Goal: Task Accomplishment & Management: Complete application form

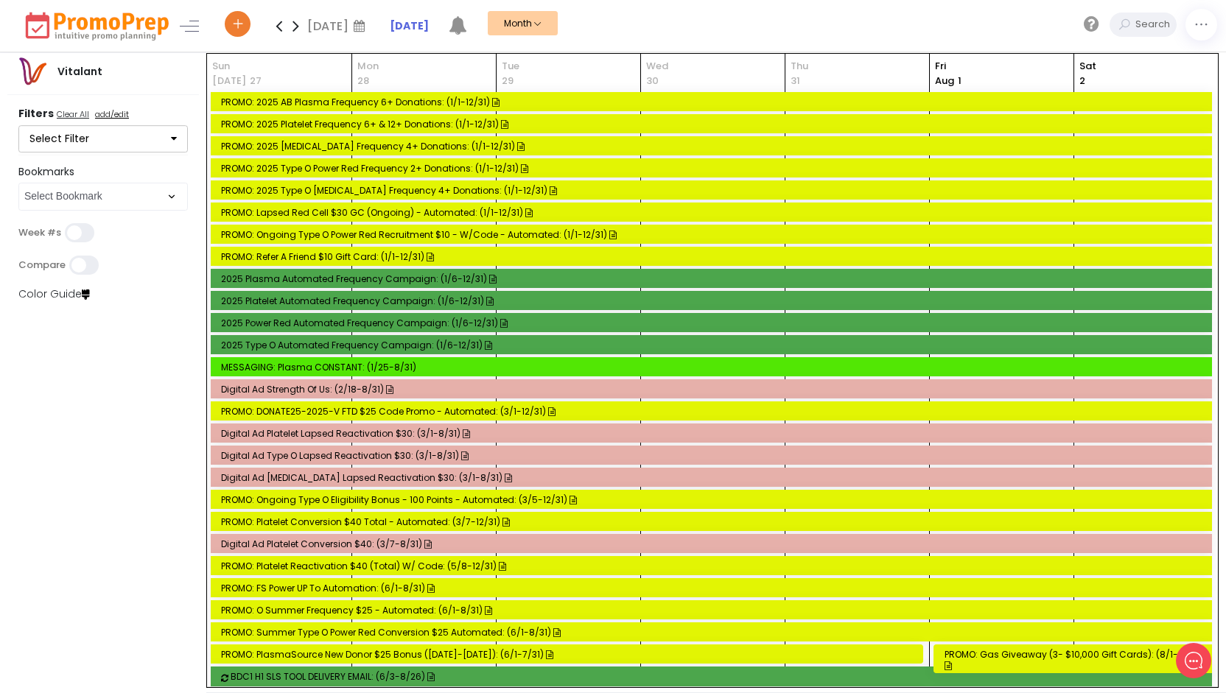
click at [75, 130] on button "Select Filter" at bounding box center [102, 139] width 169 height 28
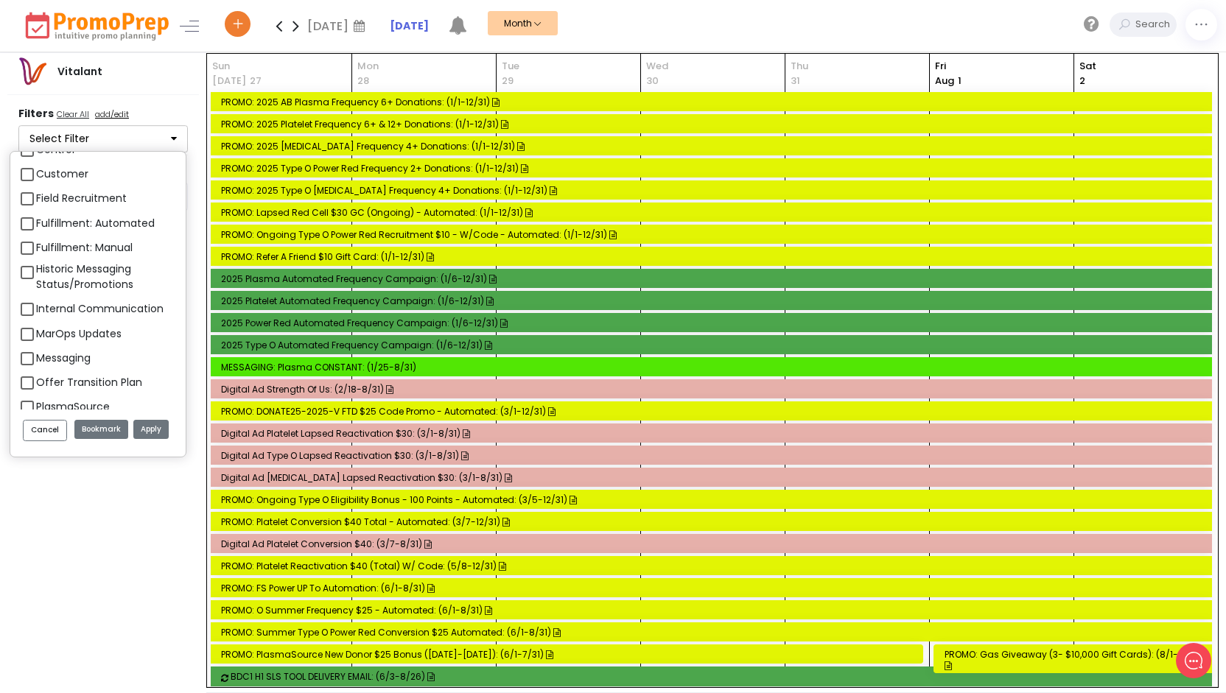
scroll to position [884, 0]
click at [56, 214] on span "Control" at bounding box center [55, 223] width 38 height 18
click at [56, 216] on label "Control" at bounding box center [55, 223] width 38 height 15
click at [36, 222] on label "Control" at bounding box center [55, 223] width 38 height 15
click at [36, 222] on input "Control" at bounding box center [41, 218] width 10 height 10
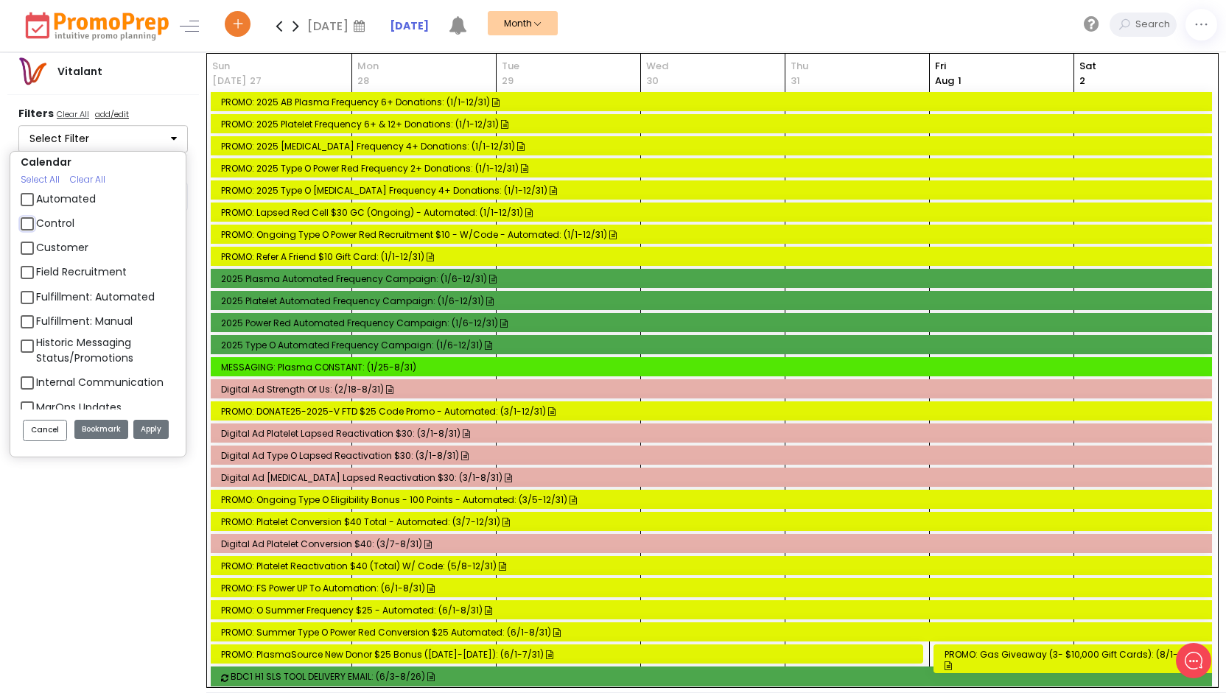
checkbox input "true"
select select "1"
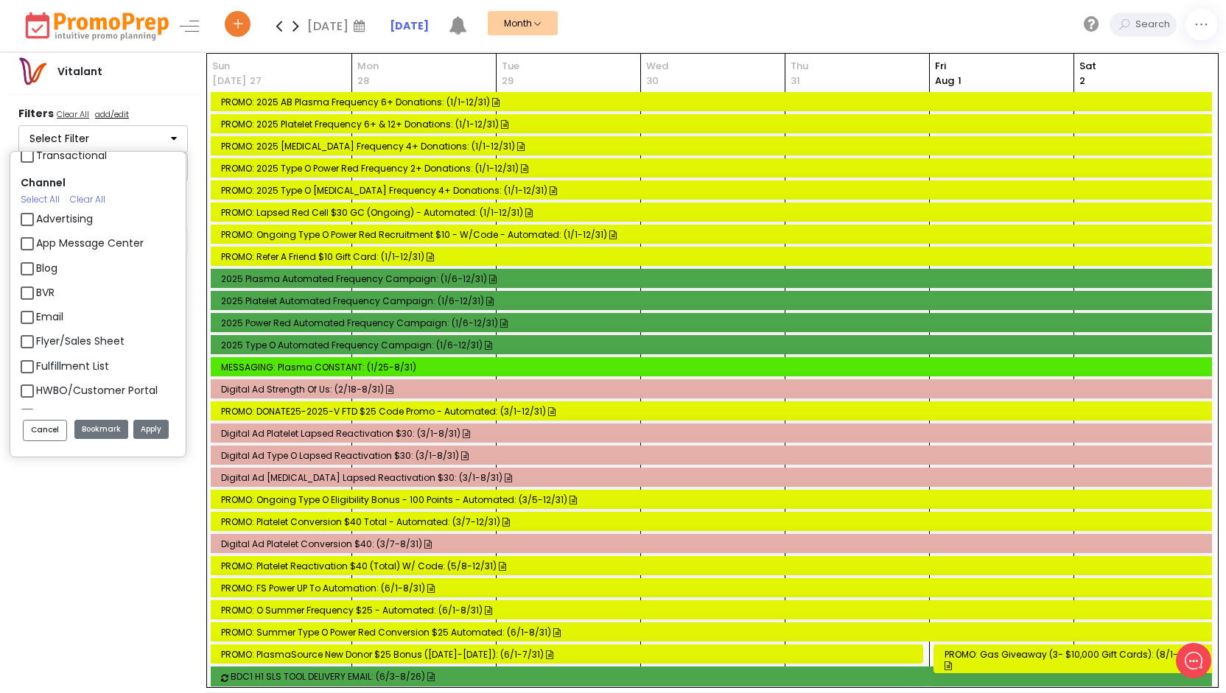
scroll to position [1326, 0]
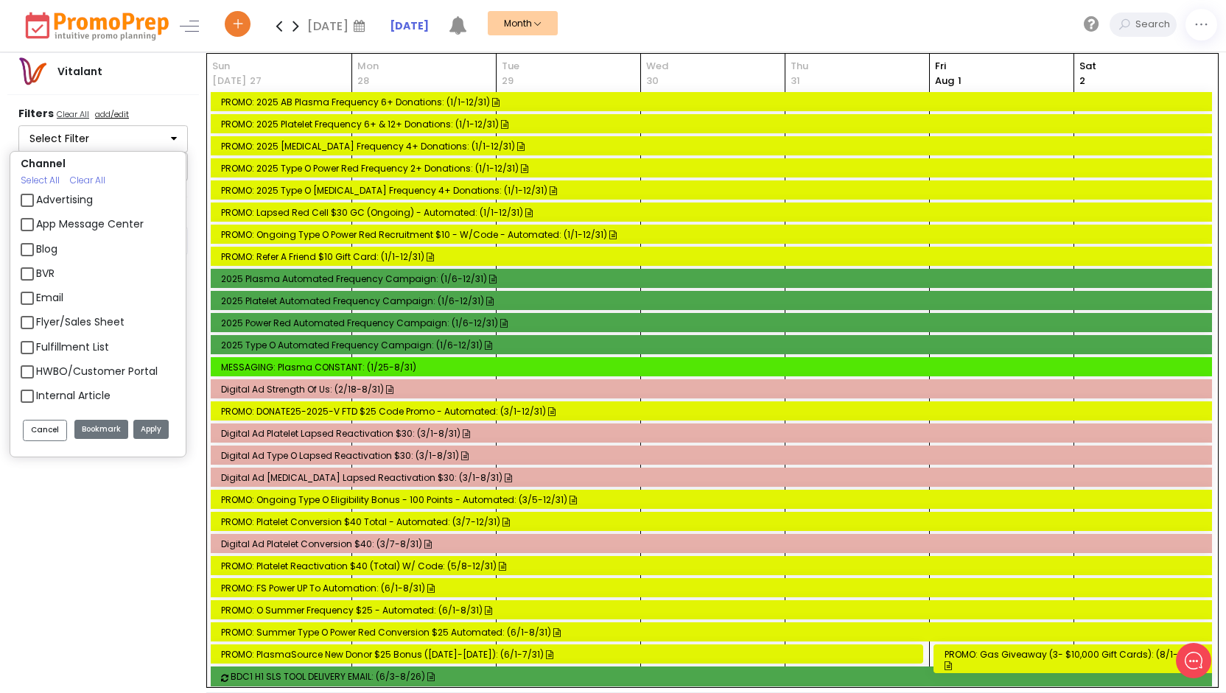
click at [36, 298] on label "Email" at bounding box center [49, 297] width 27 height 15
click at [36, 297] on input "Email" at bounding box center [41, 292] width 10 height 10
checkbox input "true"
select select
click at [147, 424] on button "Apply" at bounding box center [150, 430] width 35 height 20
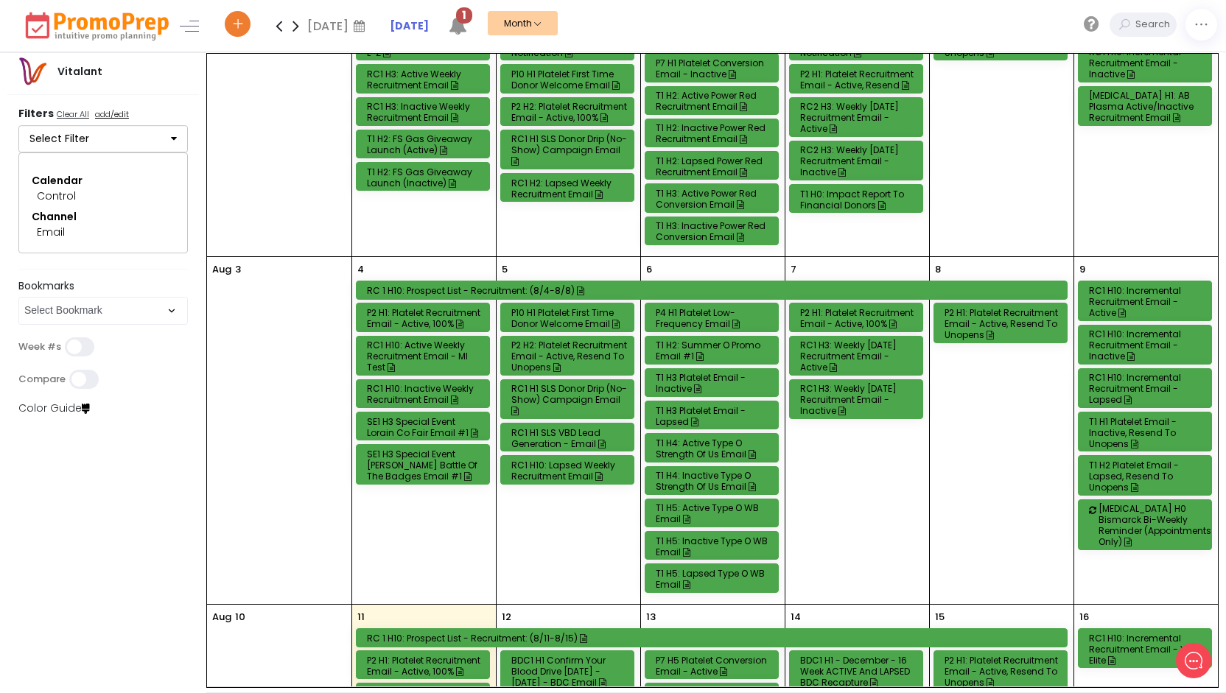
scroll to position [0, 0]
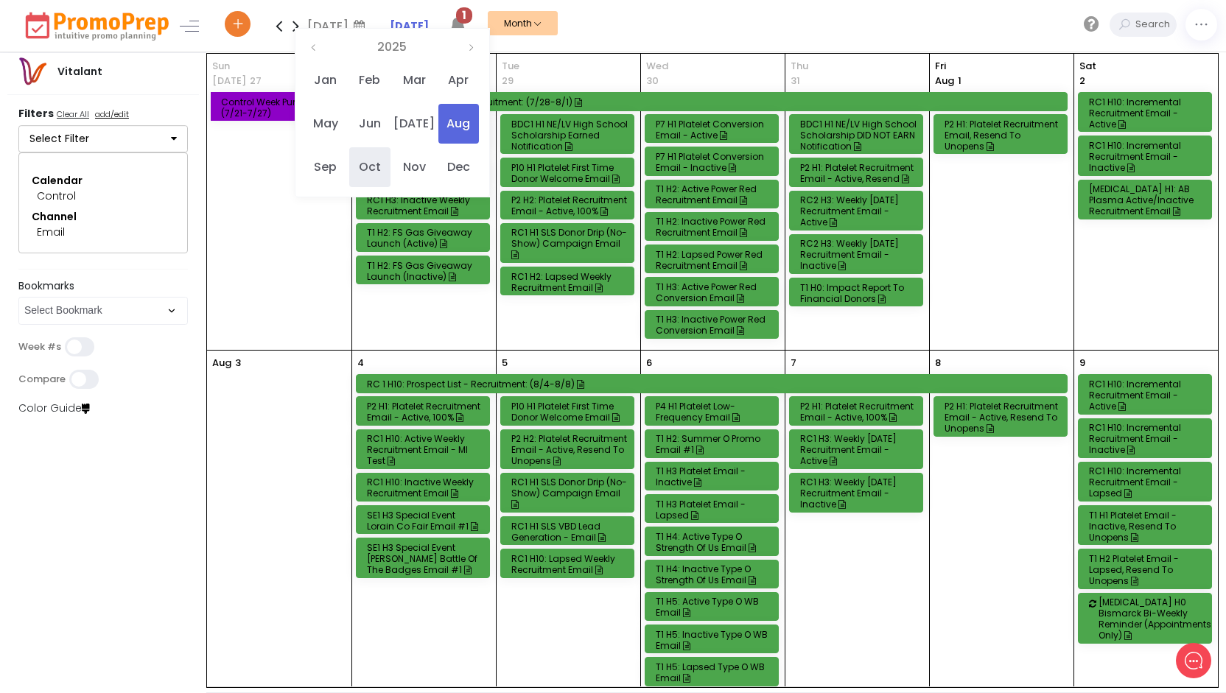
click at [382, 161] on span "Oct" at bounding box center [369, 167] width 41 height 40
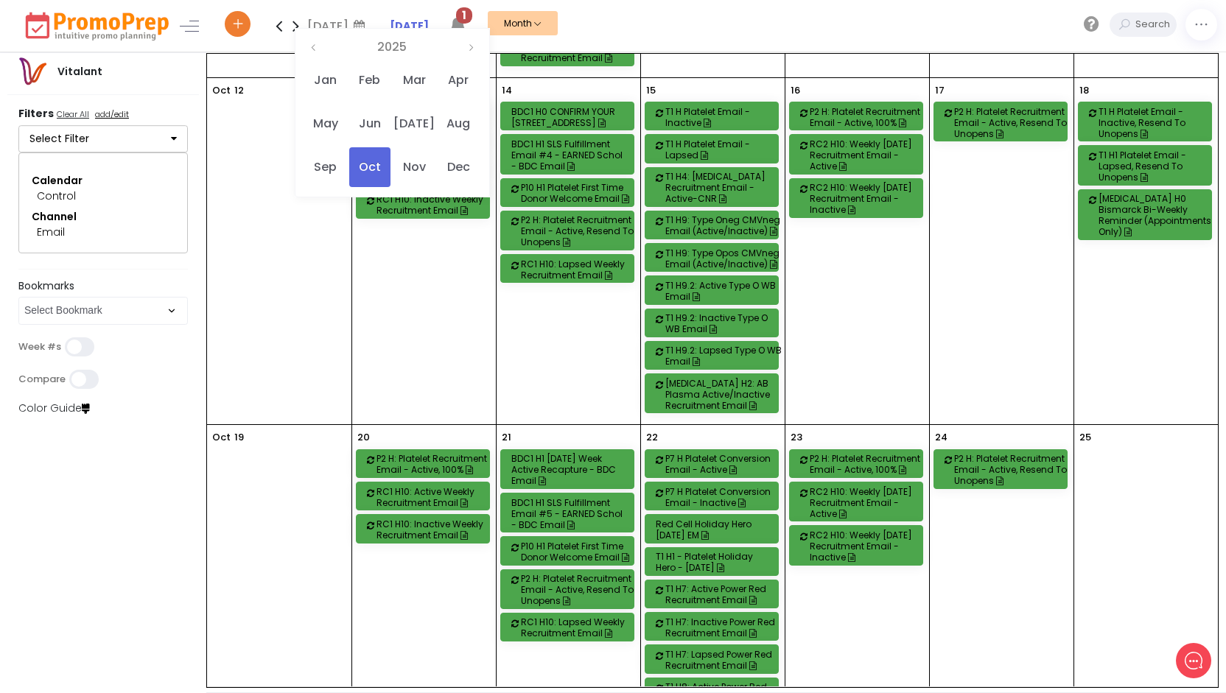
scroll to position [589, 0]
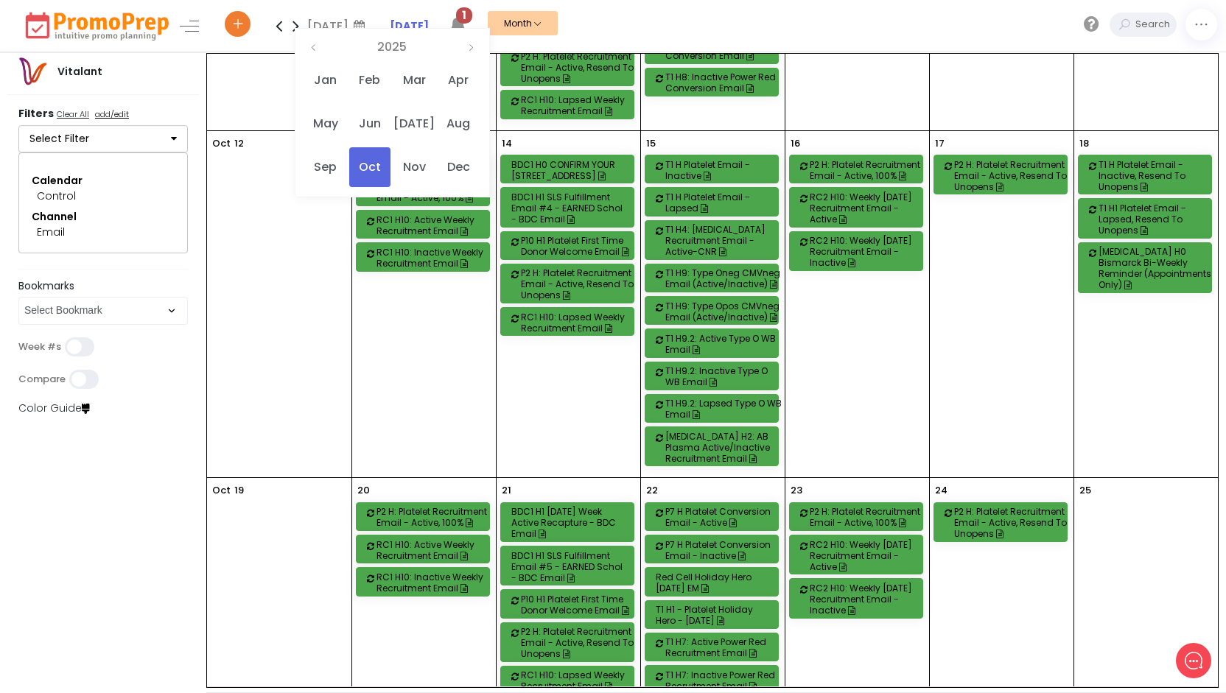
click at [405, 300] on div "13 [DATE] P2 H: Platelet Recruitment Email - Active, 100% RC1 H10: Active Weekl…" at bounding box center [424, 304] width 144 height 347
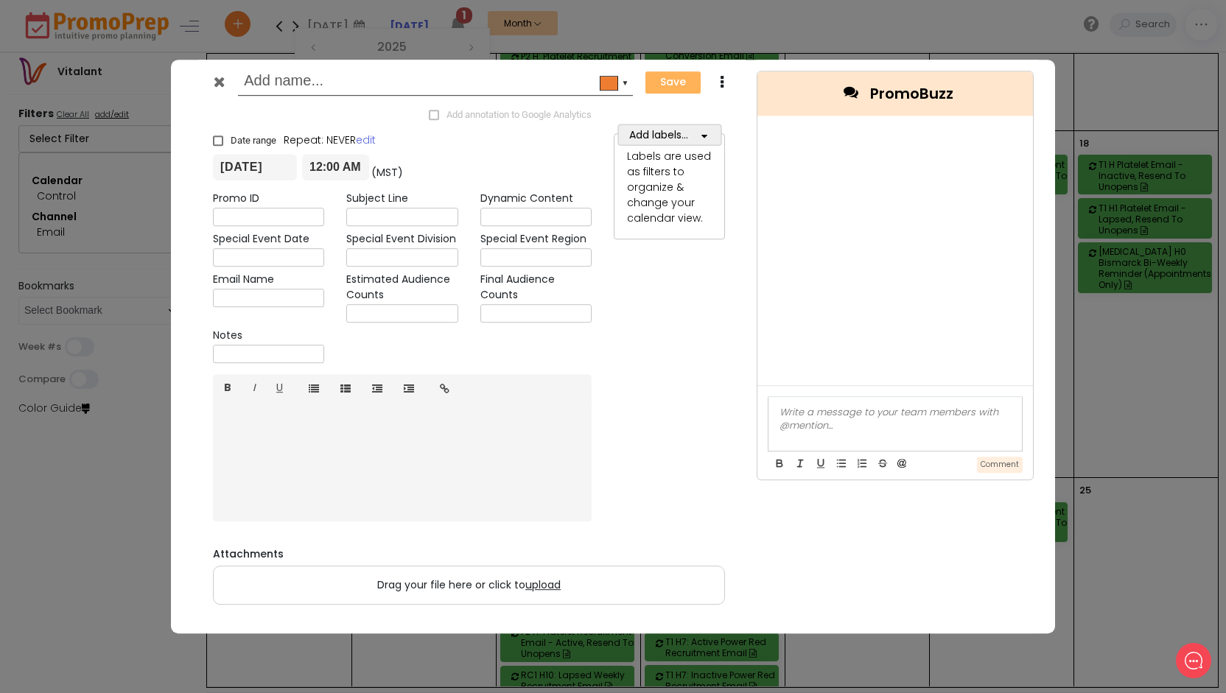
click at [225, 85] on div at bounding box center [221, 85] width 36 height 22
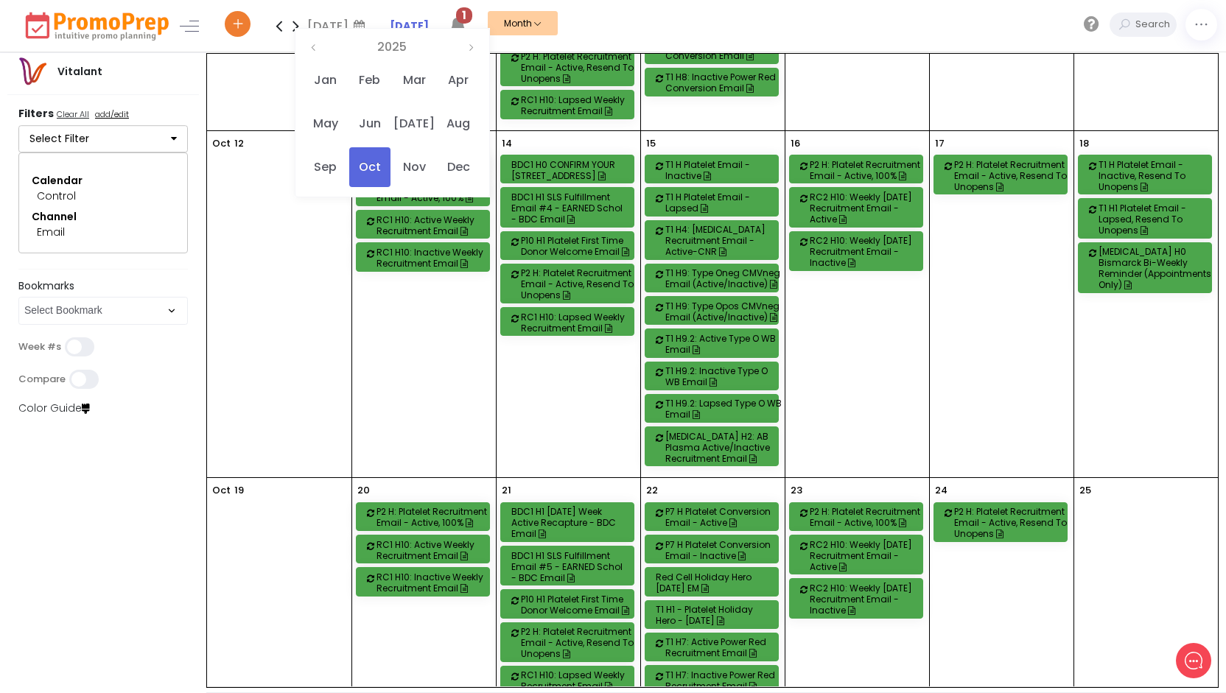
click at [707, 136] on div "15 T1 H Platelet Email - Inactive T1 H Platelet Email - Lapsed T1 H4: [MEDICAL_…" at bounding box center [713, 304] width 144 height 347
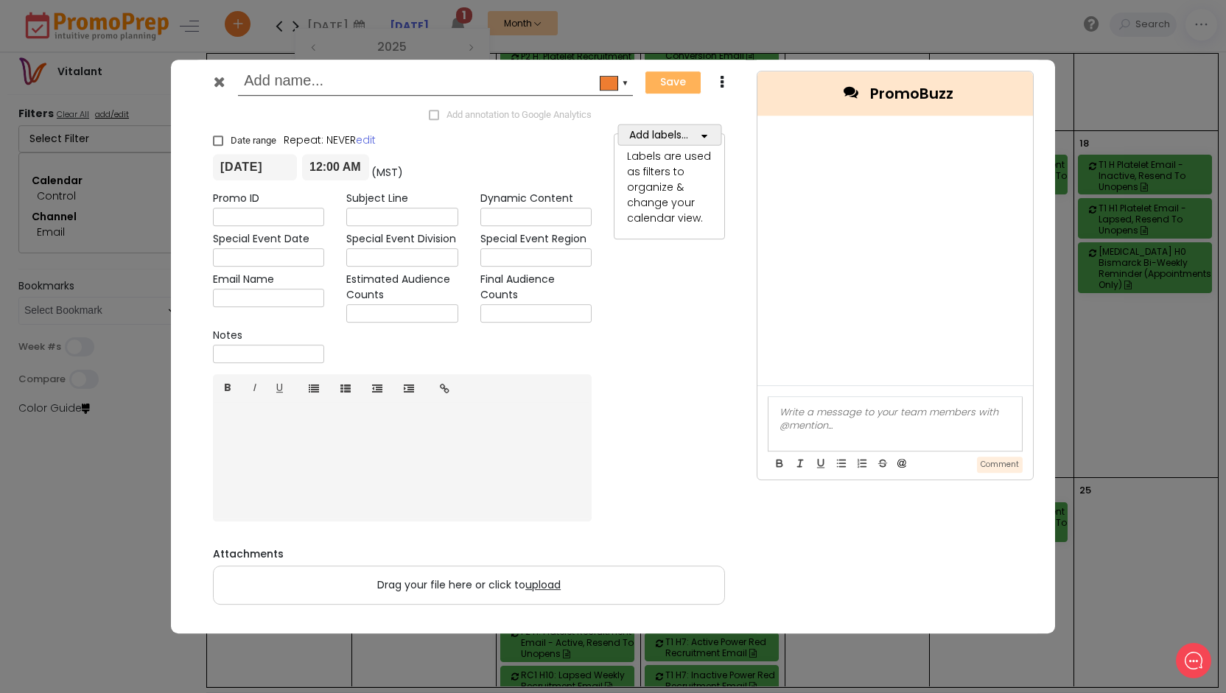
click at [314, 90] on input "text" at bounding box center [433, 82] width 378 height 27
type input "T1 H1: Respiratory Virus Email (Split)"
click at [701, 128] on span "button" at bounding box center [703, 135] width 11 height 18
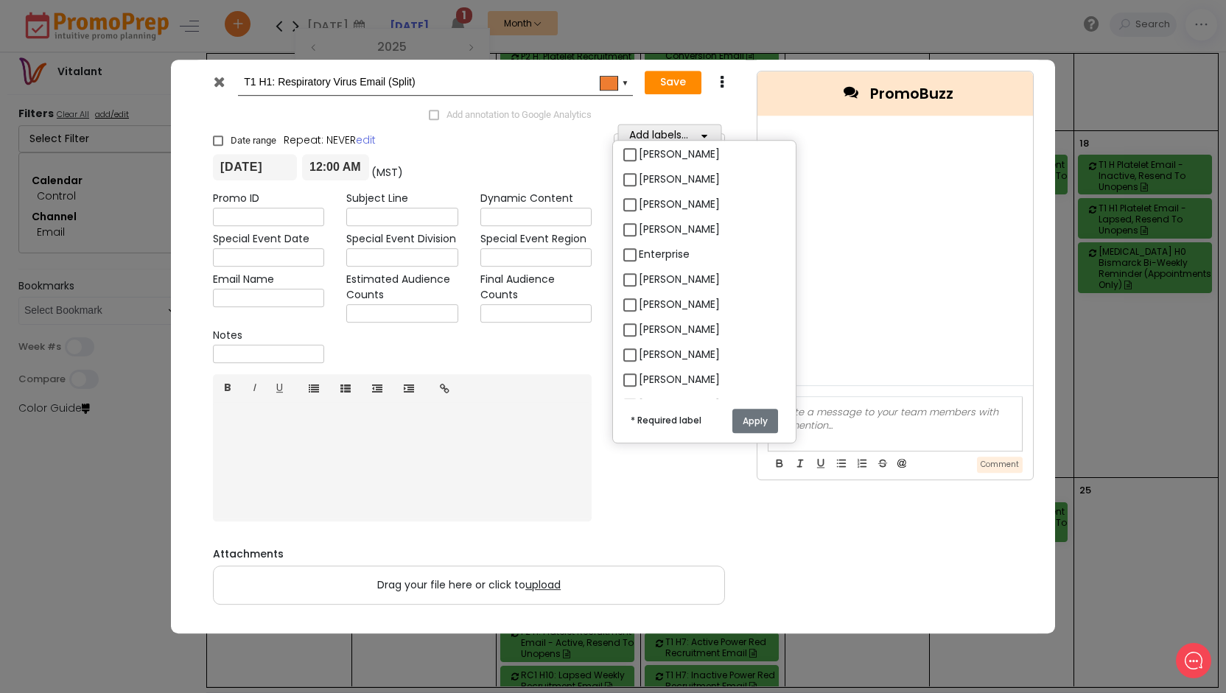
scroll to position [74, 0]
click at [662, 206] on label "[PERSON_NAME]" at bounding box center [679, 201] width 81 height 15
click at [648, 201] on input "[PERSON_NAME]" at bounding box center [644, 197] width 10 height 10
checkbox input "true"
click at [756, 418] on button "Apply" at bounding box center [755, 421] width 46 height 24
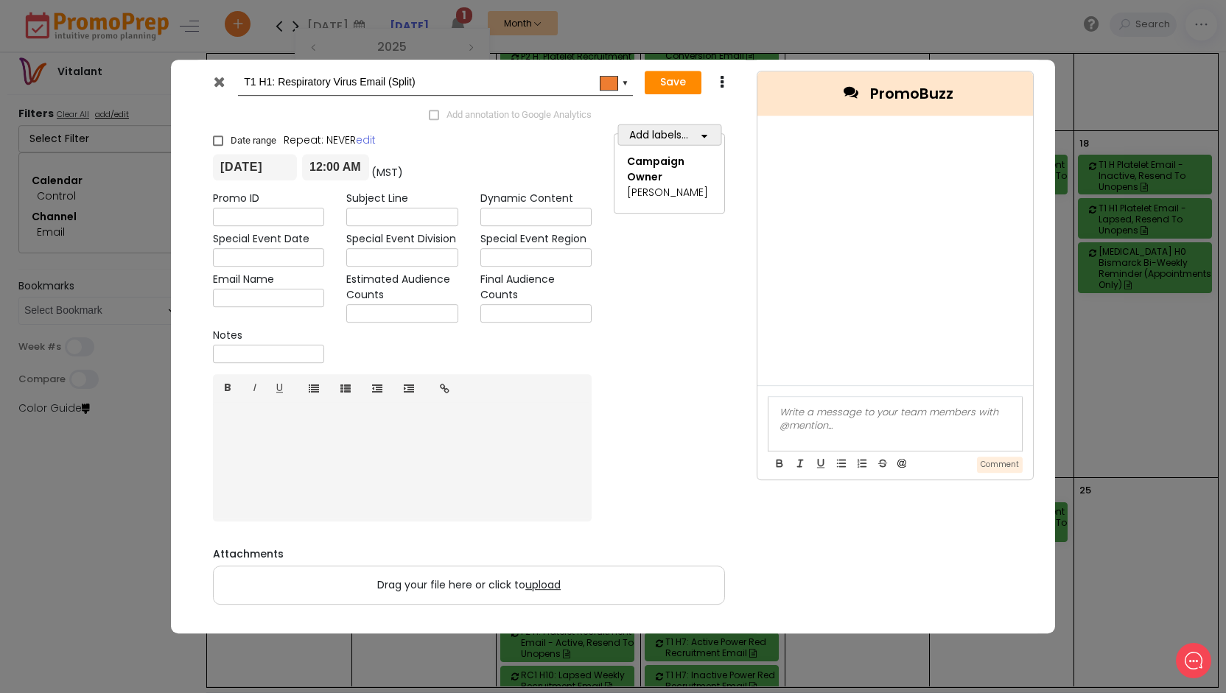
click at [659, 136] on button "Add labels..." at bounding box center [669, 135] width 104 height 21
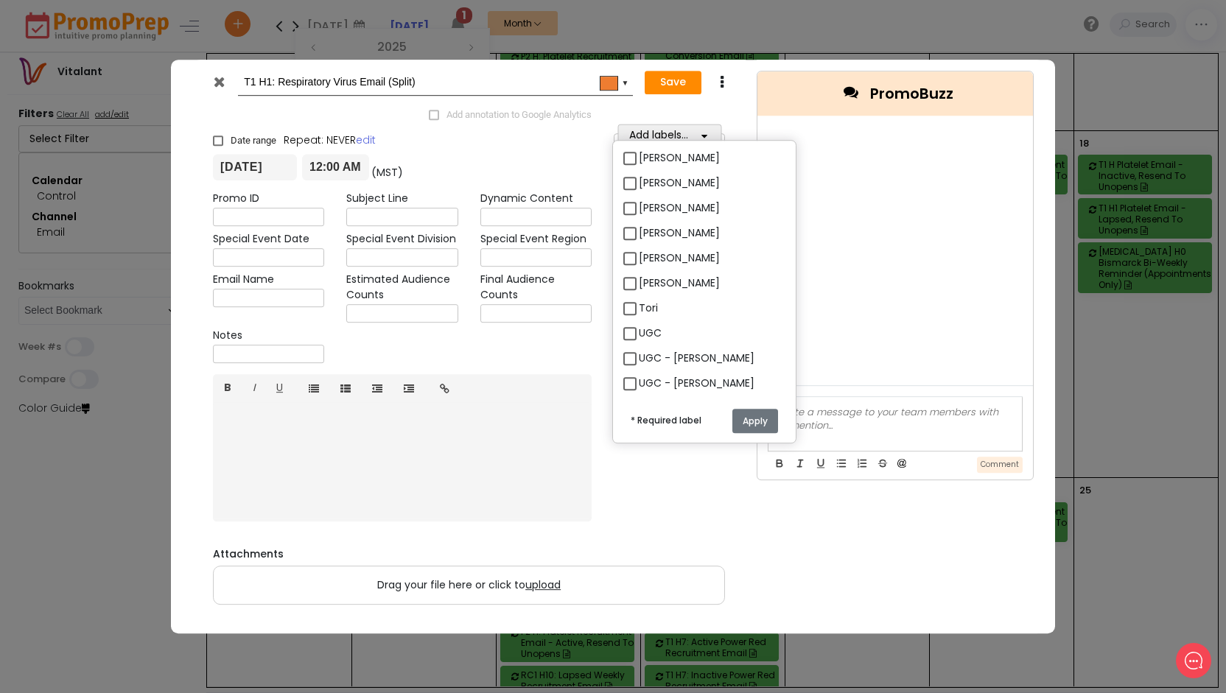
scroll to position [737, 0]
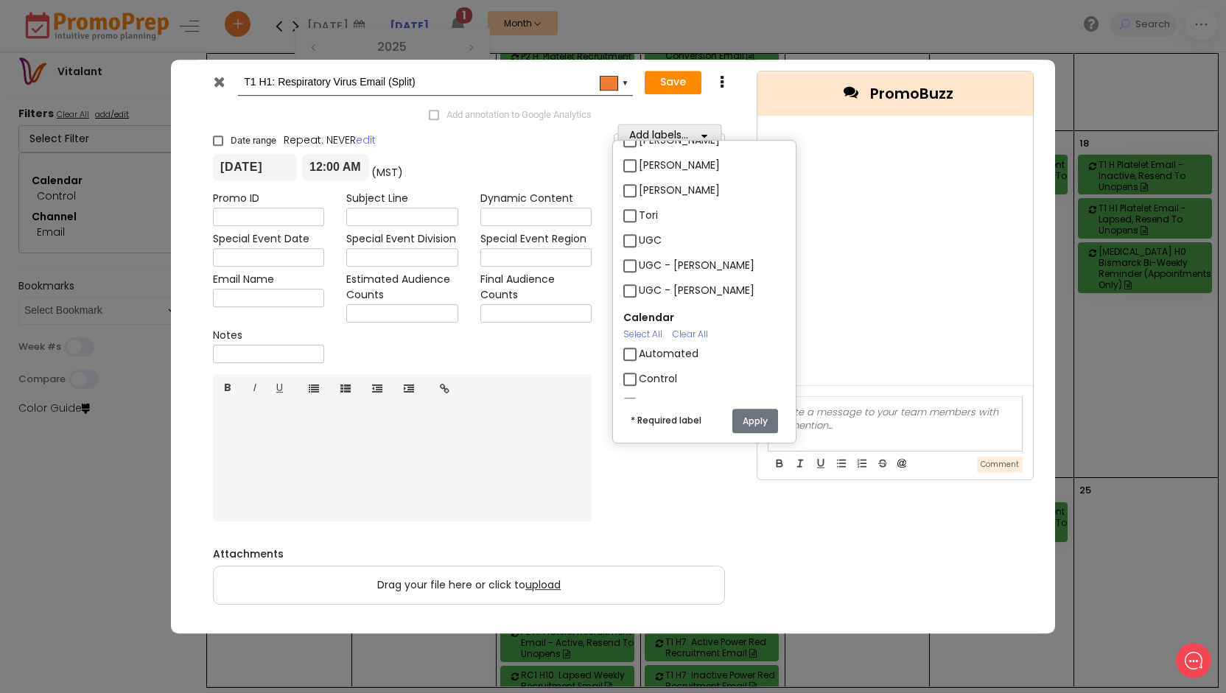
click at [652, 378] on label "Control" at bounding box center [658, 378] width 38 height 15
click at [648, 378] on input "Control" at bounding box center [644, 373] width 10 height 10
checkbox input "true"
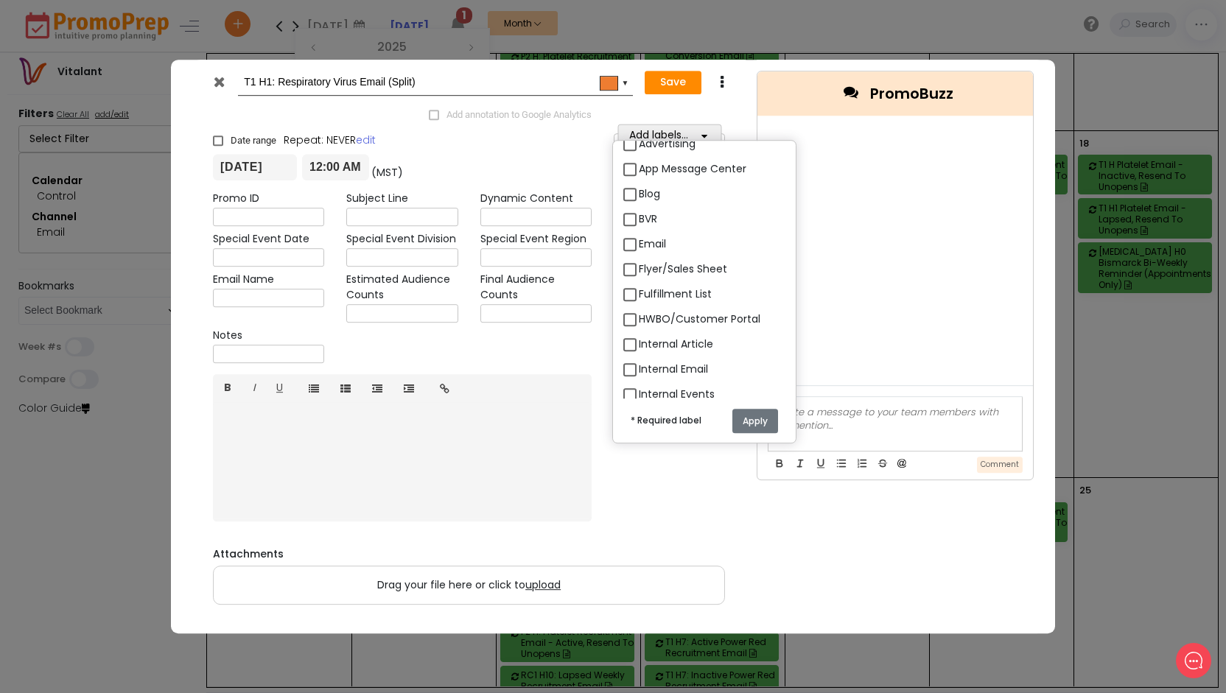
scroll to position [1400, 0]
click at [647, 246] on label "Email" at bounding box center [652, 243] width 27 height 15
click at [647, 242] on input "Email" at bounding box center [644, 238] width 10 height 10
checkbox input "true"
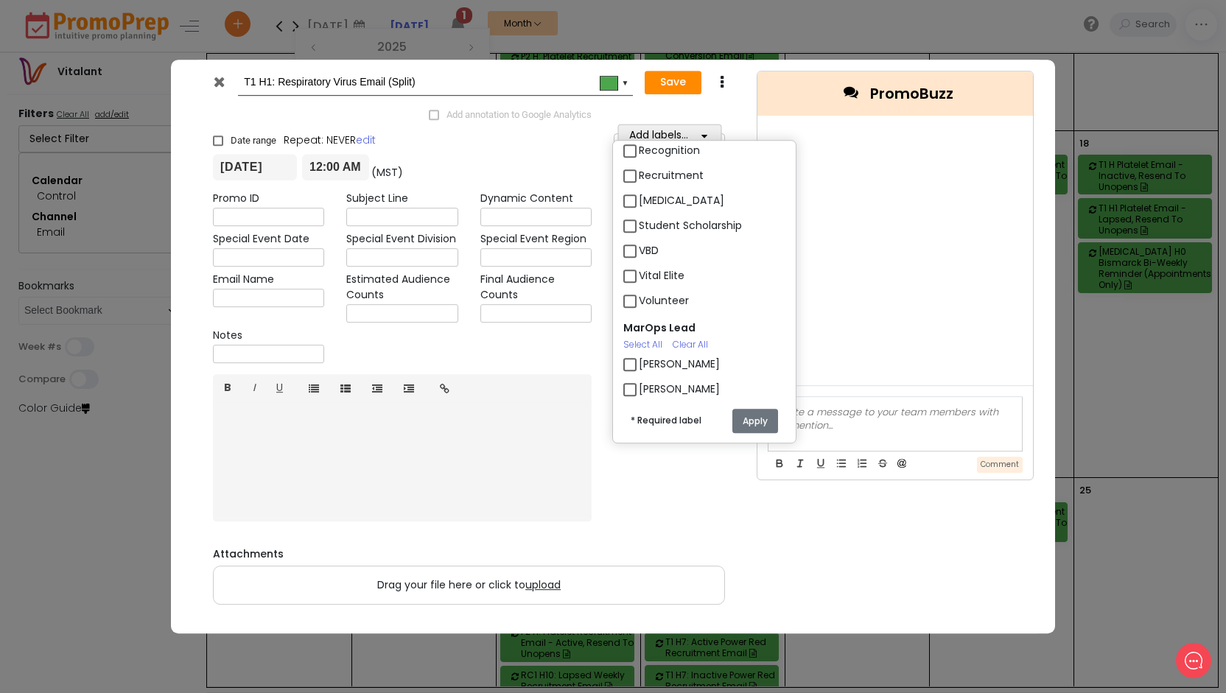
scroll to position [3345, 0]
click at [655, 396] on label "[PERSON_NAME]" at bounding box center [679, 394] width 81 height 15
click at [648, 393] on input "[PERSON_NAME]" at bounding box center [644, 389] width 10 height 10
checkbox input "true"
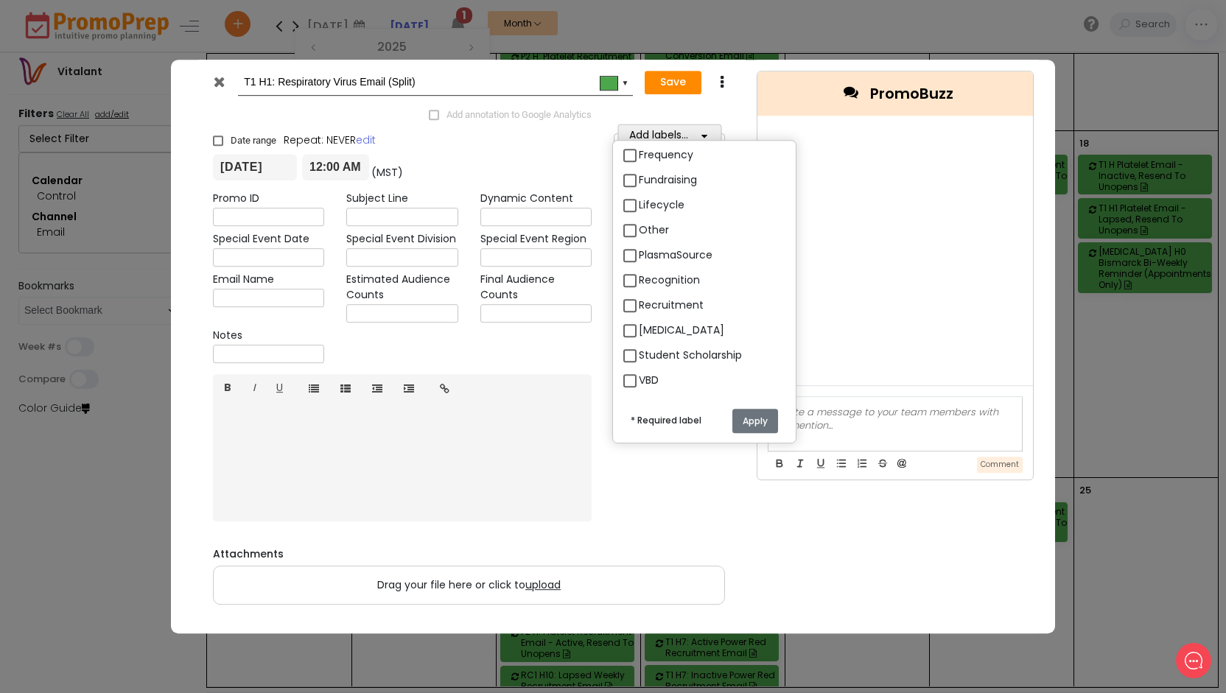
scroll to position [3198, 0]
click at [653, 248] on label "Other" at bounding box center [654, 252] width 30 height 15
click at [648, 248] on input "Other" at bounding box center [644, 247] width 10 height 10
checkbox input "true"
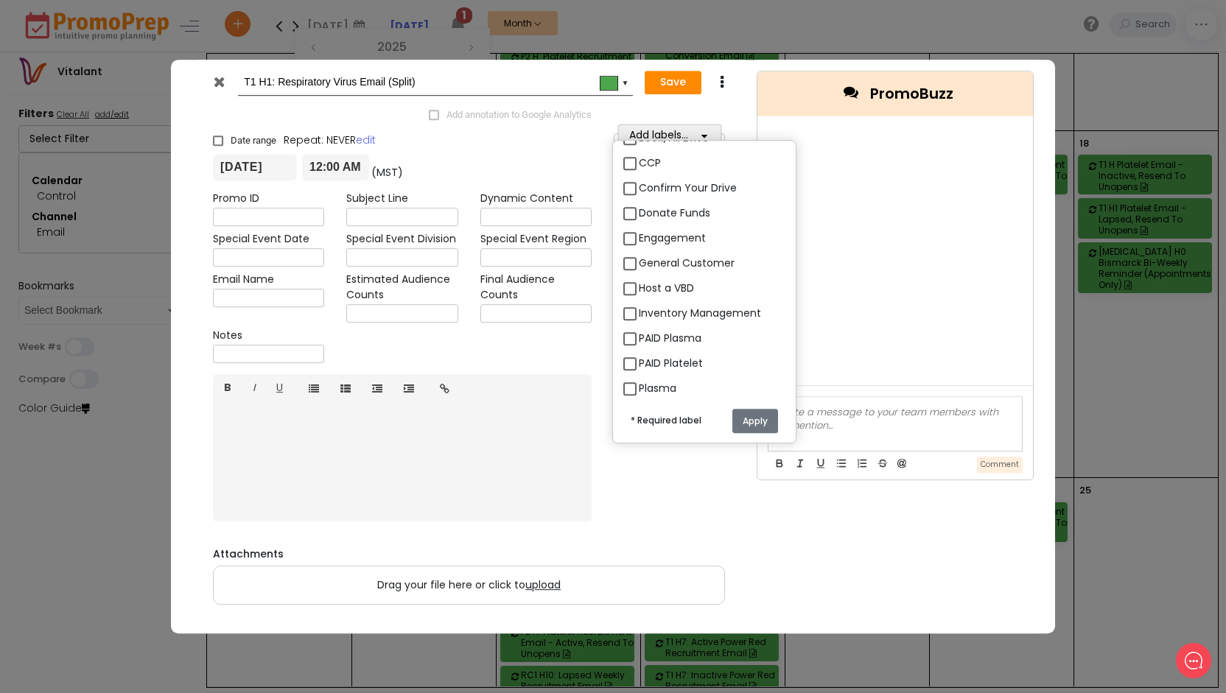
scroll to position [2461, 0]
click at [672, 158] on label "Engagement" at bounding box center [672, 160] width 67 height 15
click at [648, 158] on input "Engagement" at bounding box center [644, 155] width 10 height 10
checkbox input "true"
click at [757, 413] on button "Apply" at bounding box center [755, 421] width 46 height 24
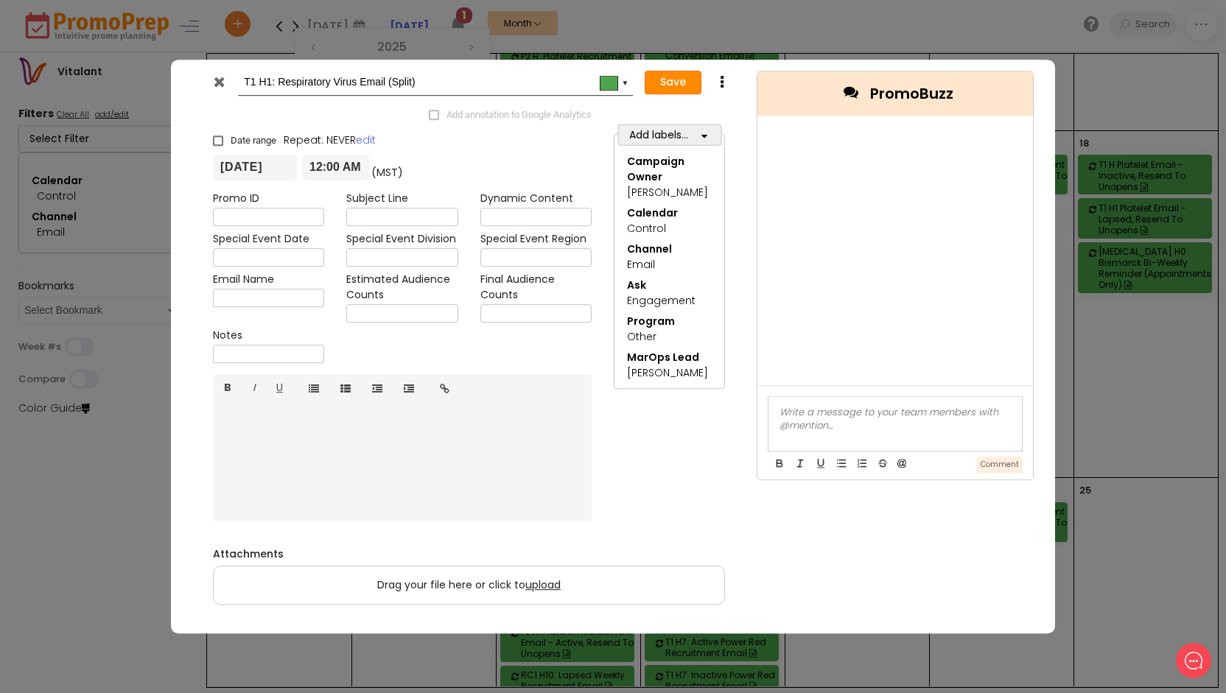
click at [665, 90] on button "Save" at bounding box center [673, 83] width 57 height 24
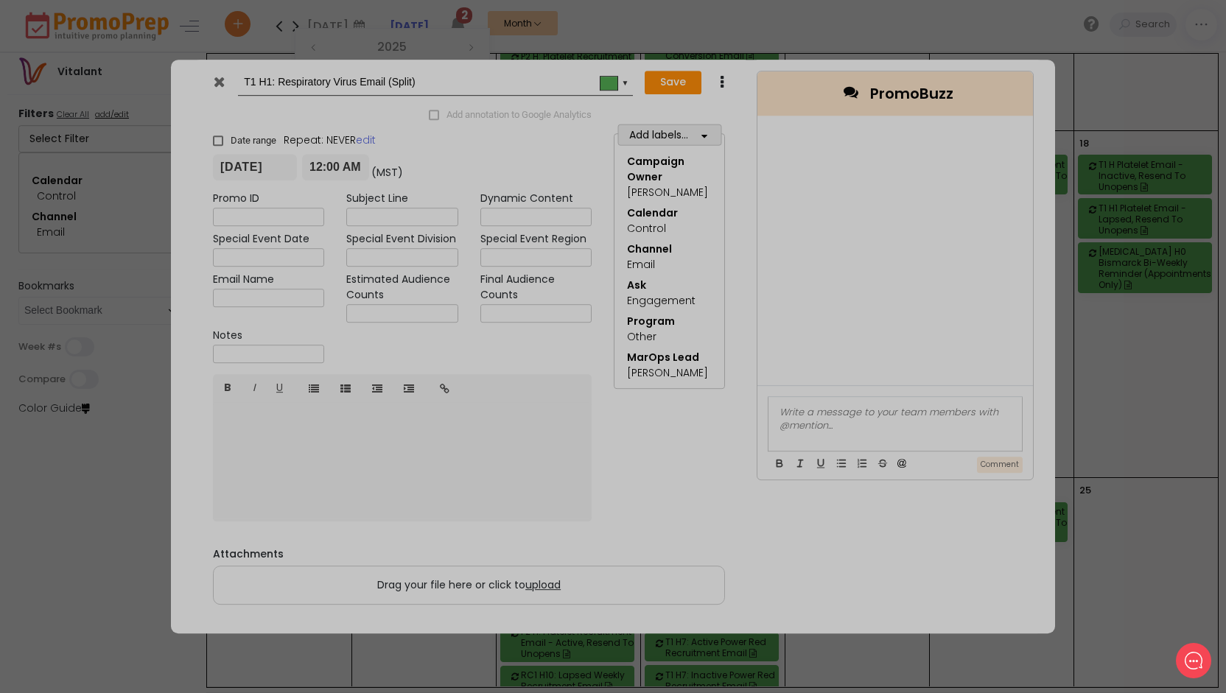
checkbox input "true"
type input "[DATE]"
type input "00:00"
type input "[DATE]"
type input "23:59"
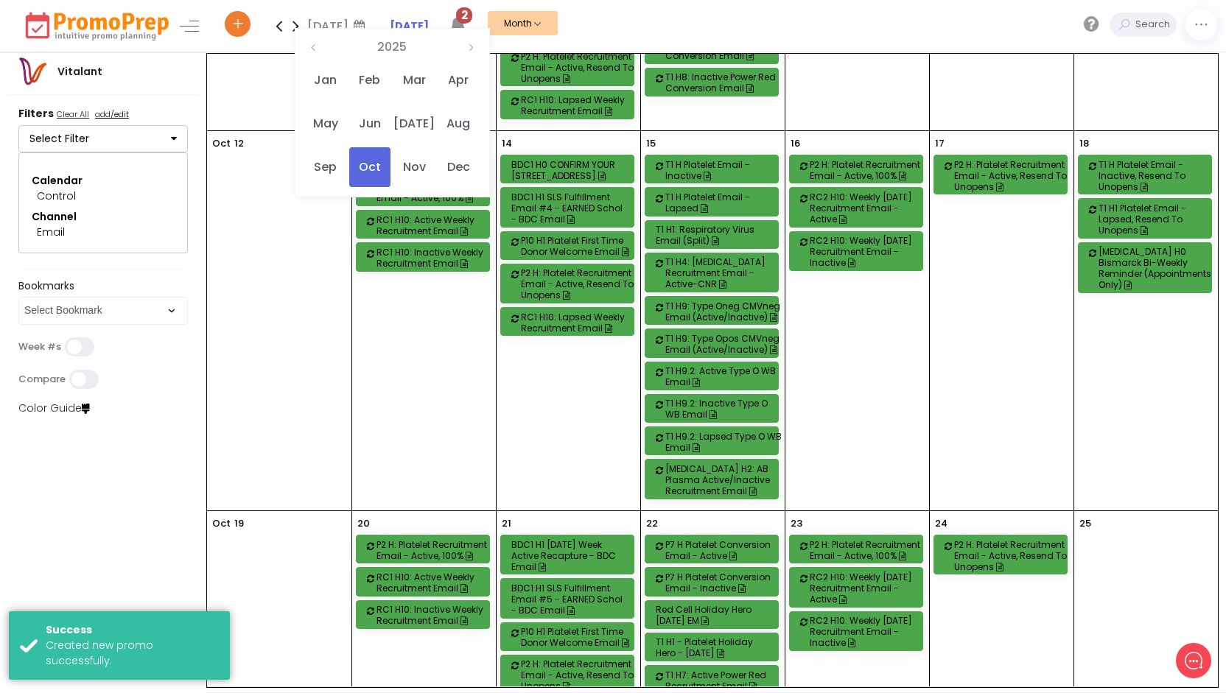
click at [735, 224] on div "T1 H1: Respiratory Virus Email (Split)" at bounding box center [714, 235] width 116 height 22
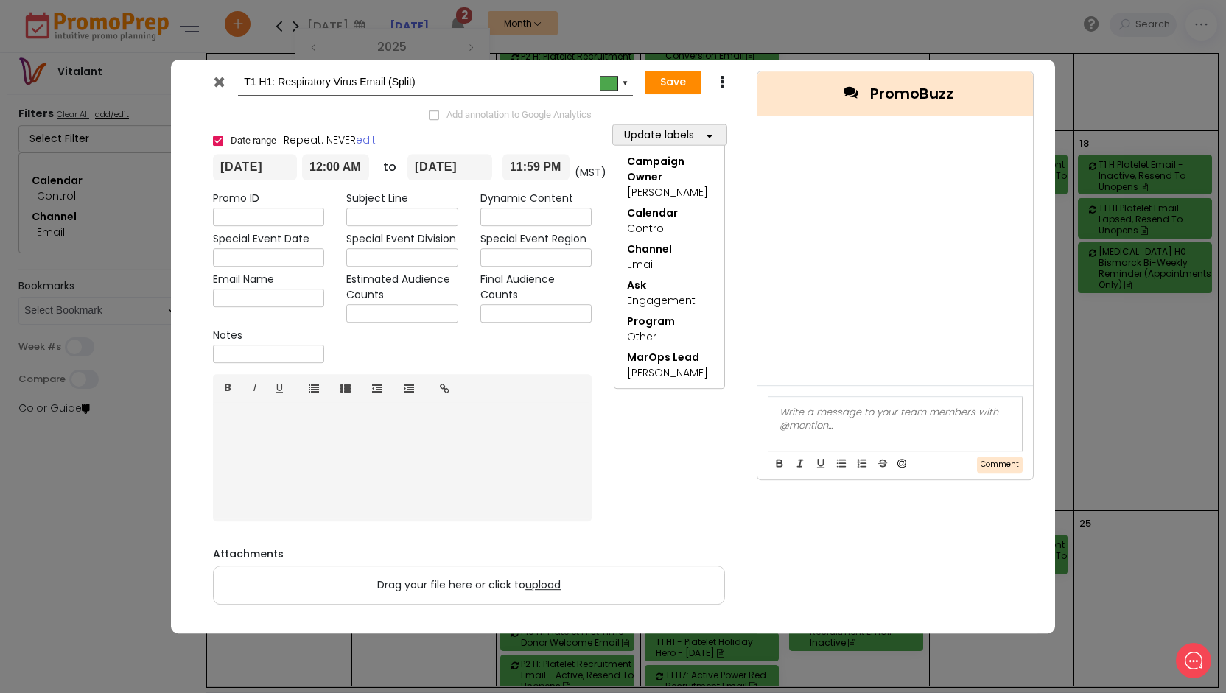
click at [234, 139] on span "Date range" at bounding box center [254, 141] width 46 height 13
click at [214, 136] on input "Date range" at bounding box center [213, 135] width 1 height 1
checkbox input "false"
click at [672, 83] on button "Save" at bounding box center [673, 83] width 57 height 24
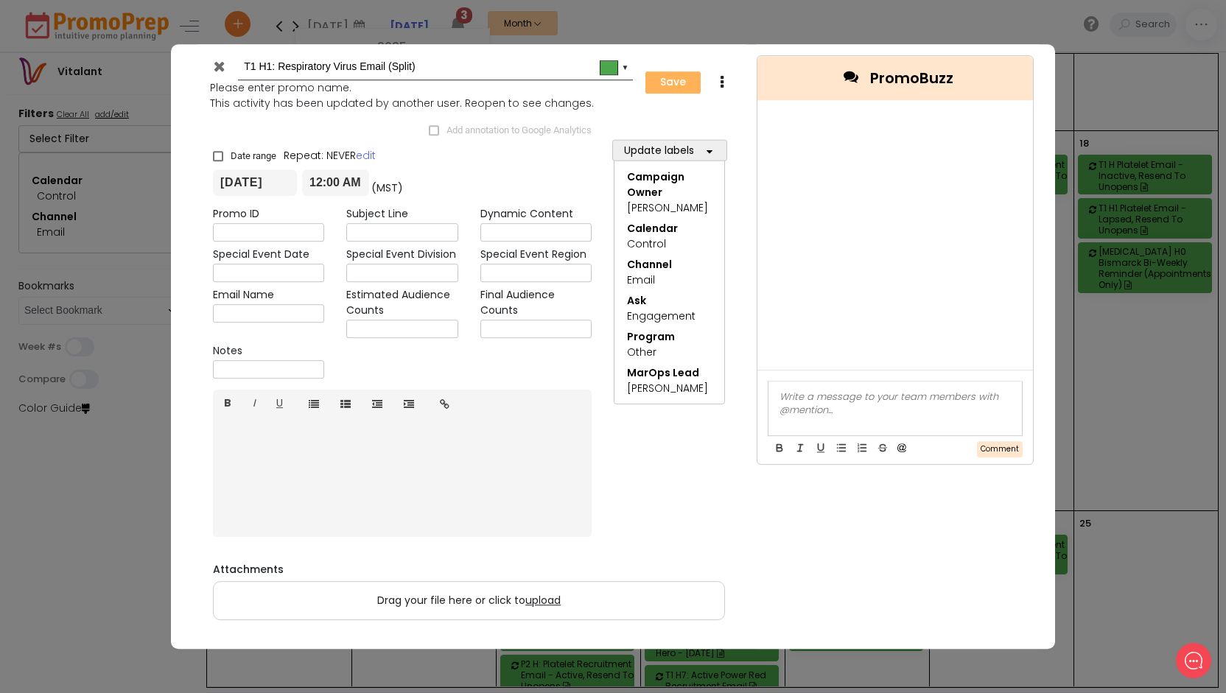
type input "[DATE]"
type input "00:00"
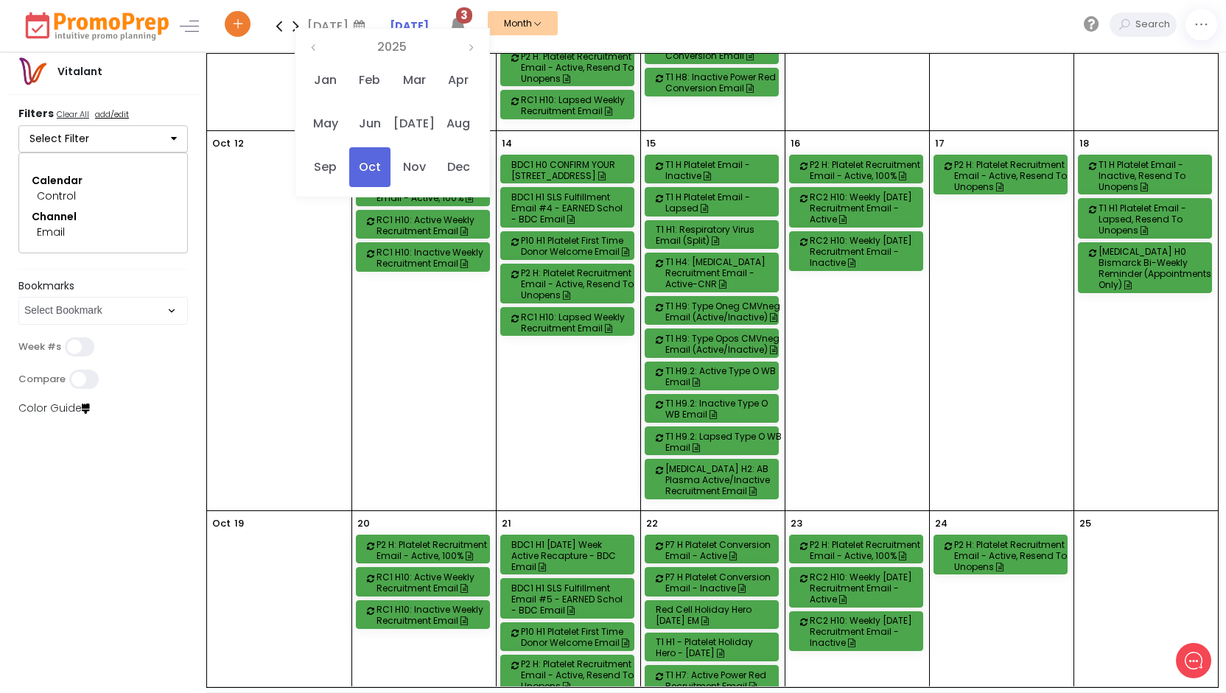
click at [715, 224] on div "T1 H1: Respiratory Virus Email (Split)" at bounding box center [714, 235] width 116 height 22
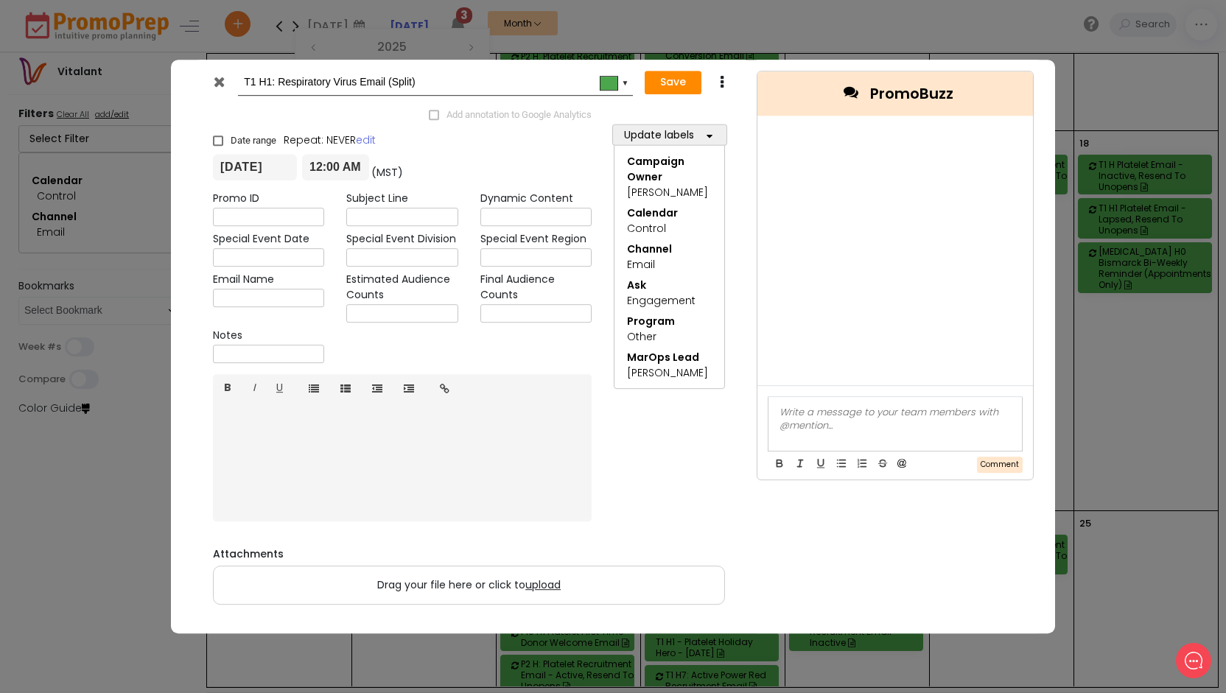
click at [726, 76] on icon at bounding box center [721, 82] width 11 height 15
click at [741, 106] on link "Duplicate" at bounding box center [768, 111] width 102 height 30
type input "Copy of T1 H1: Respiratory Virus Email (Split)"
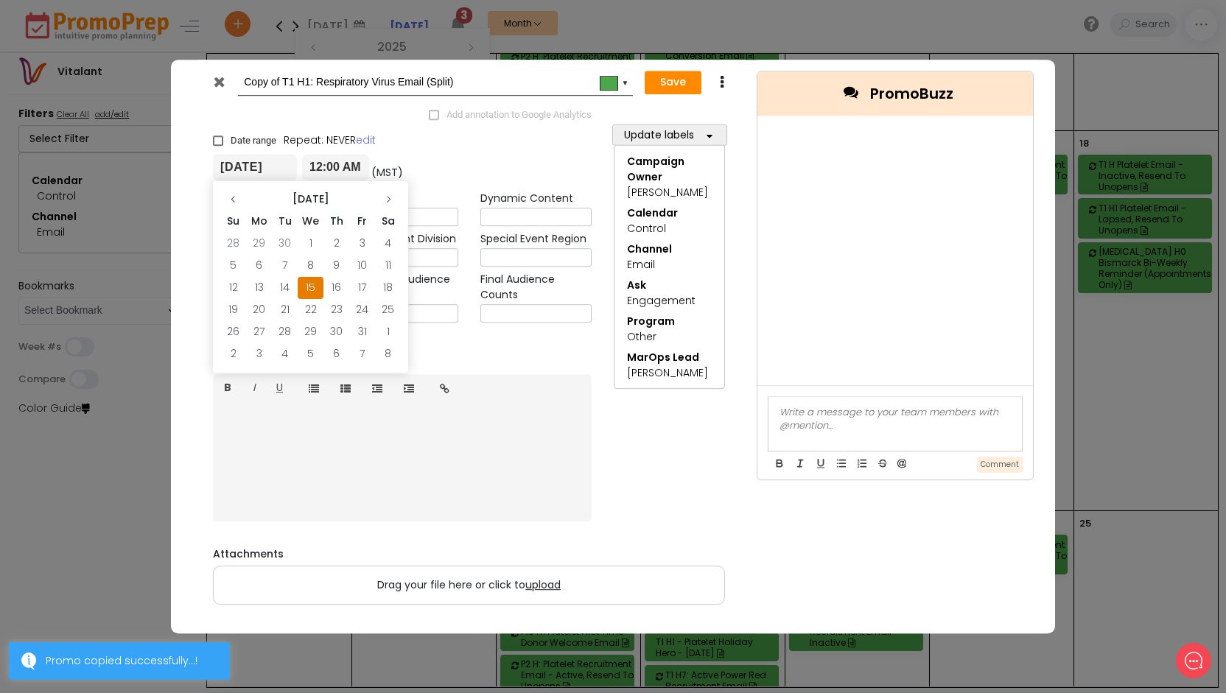
click at [278, 167] on input "[DATE]" at bounding box center [255, 168] width 84 height 27
click at [256, 287] on td "13" at bounding box center [259, 288] width 26 height 22
type input "[DATE]"
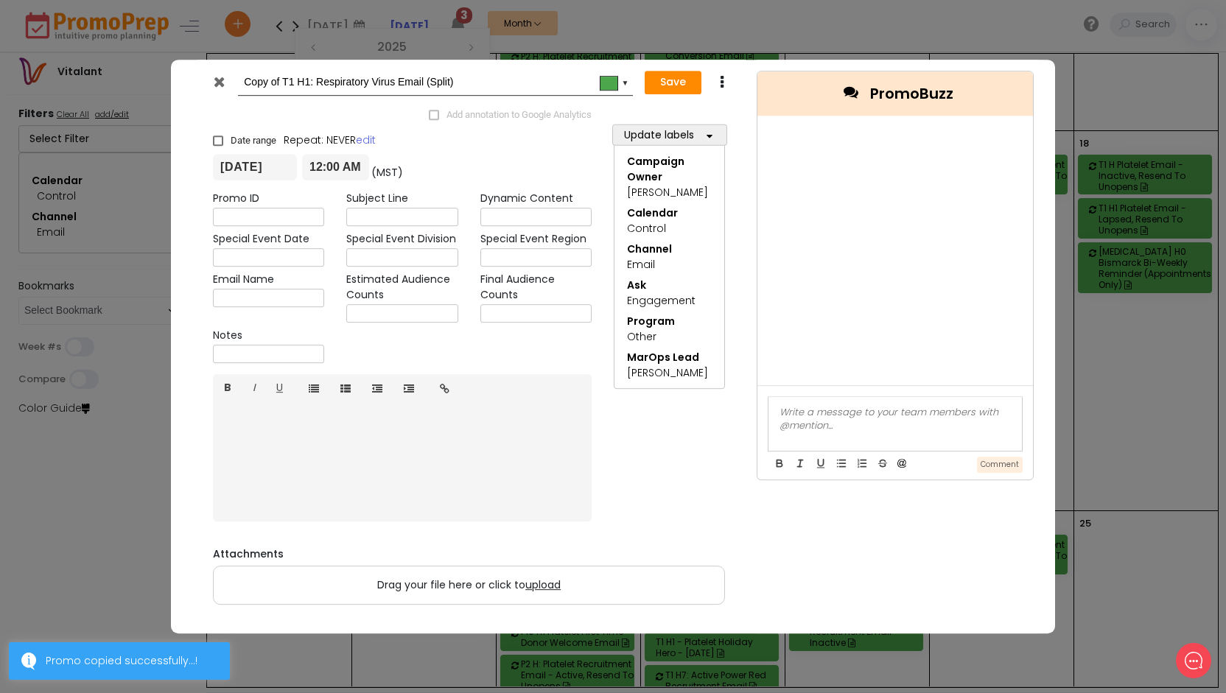
drag, startPoint x: 280, startPoint y: 87, endPoint x: 214, endPoint y: 80, distance: 66.7
click at [214, 80] on div "Copy of T1 H1: Respiratory Virus Email (Split) #4ca64c ▼" at bounding box center [418, 82] width 431 height 27
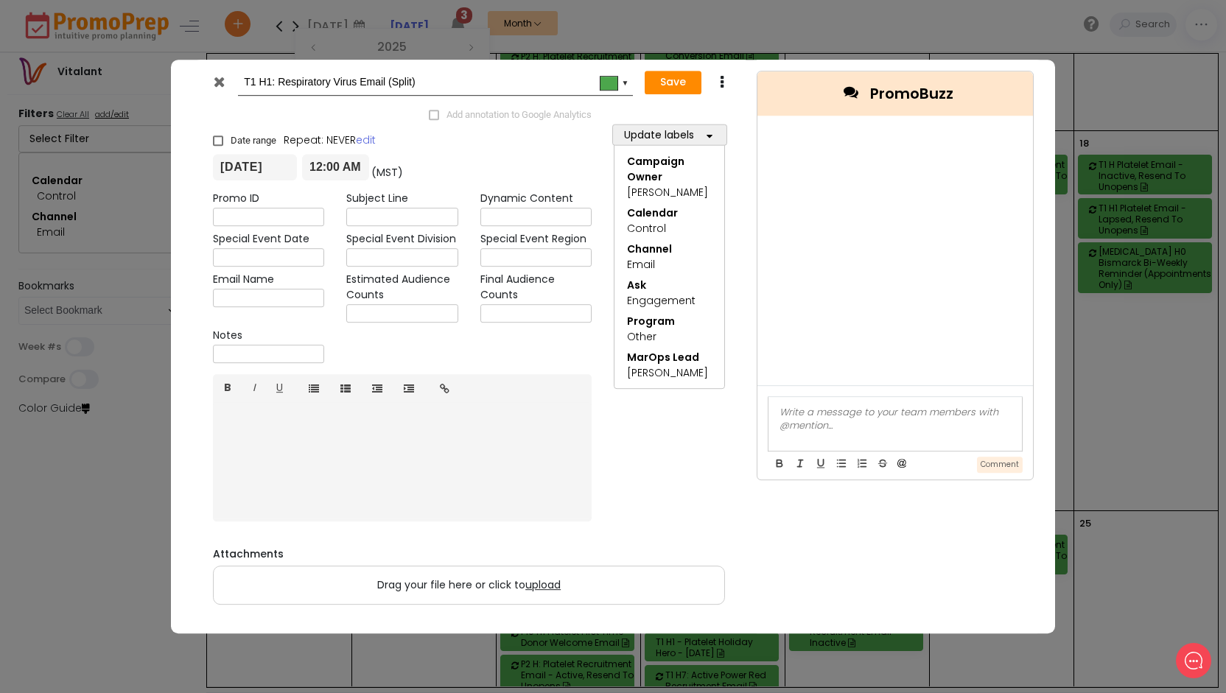
type input "T1 H1: Respiratory Virus Email (Split)"
click at [667, 88] on button "Save" at bounding box center [673, 83] width 57 height 24
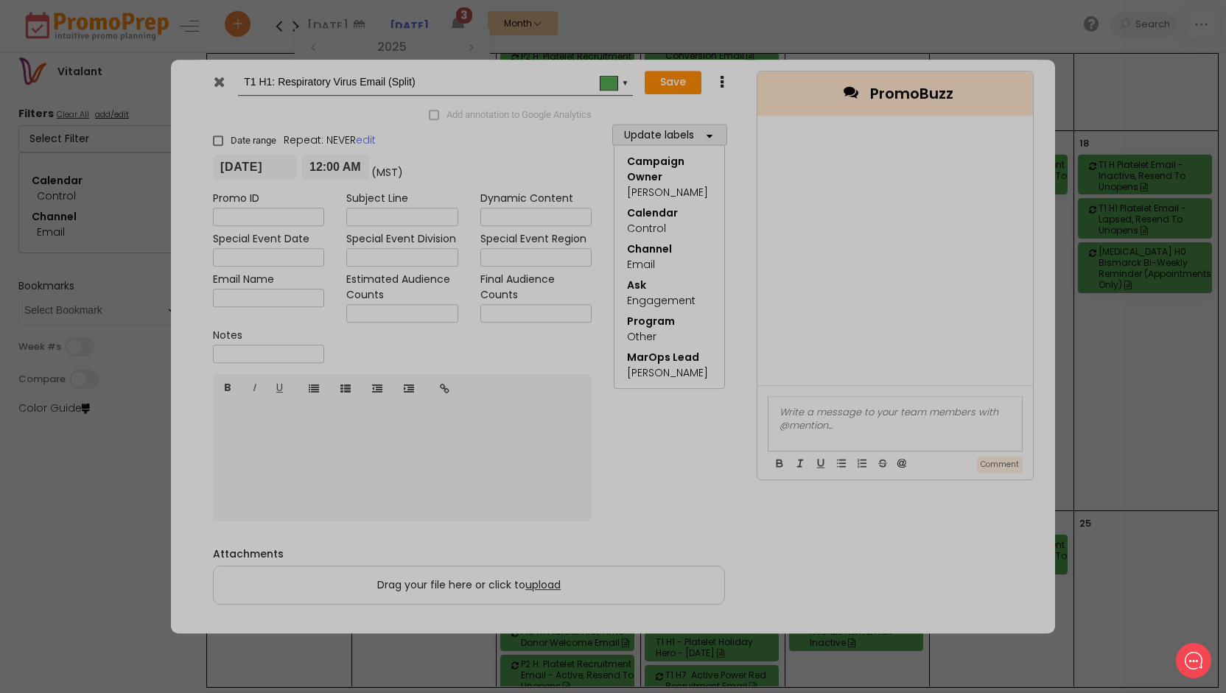
type input "[DATE]"
type input "00:00"
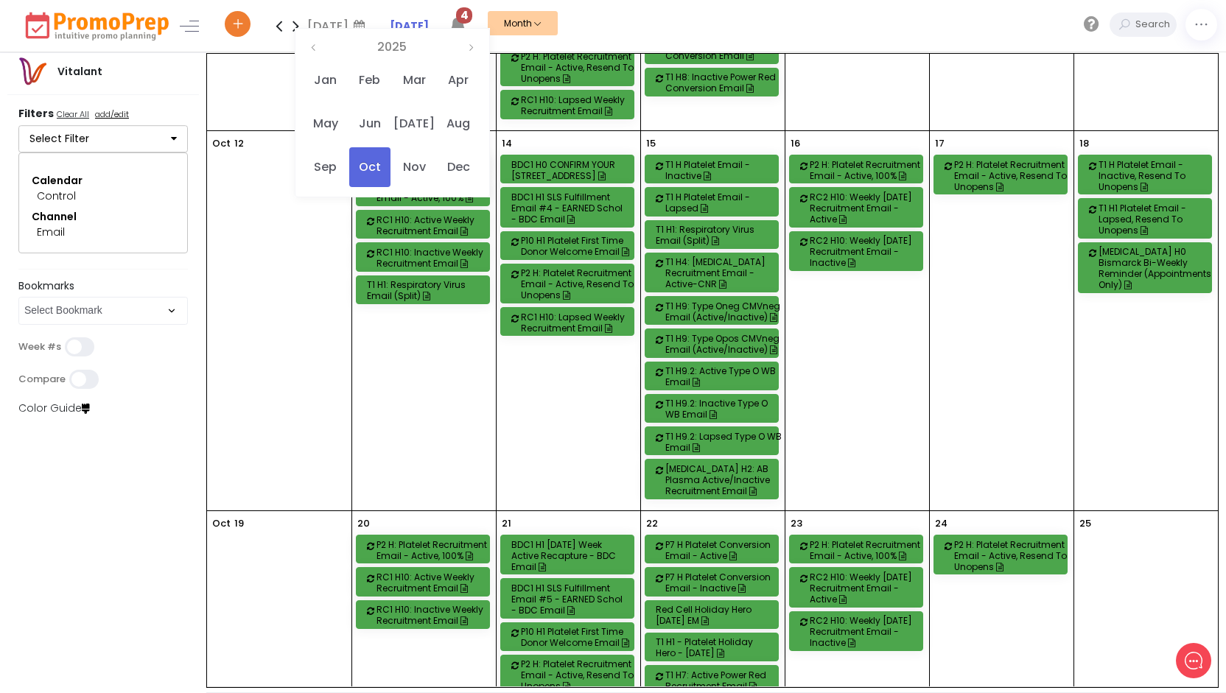
click at [446, 279] on div "T1 H1: Respiratory Virus Email (Split)" at bounding box center [425, 290] width 116 height 22
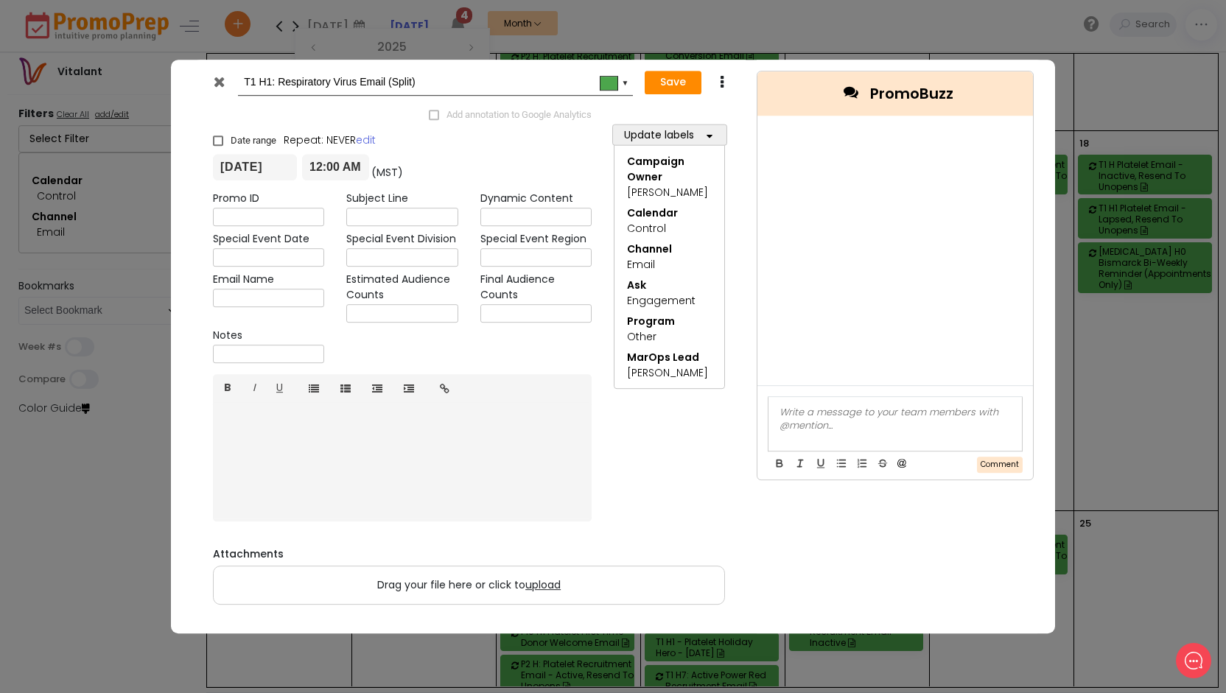
click at [719, 79] on icon at bounding box center [721, 82] width 11 height 15
drag, startPoint x: 752, startPoint y: 111, endPoint x: 704, endPoint y: 110, distance: 47.9
click at [753, 111] on link "Duplicate" at bounding box center [768, 111] width 102 height 30
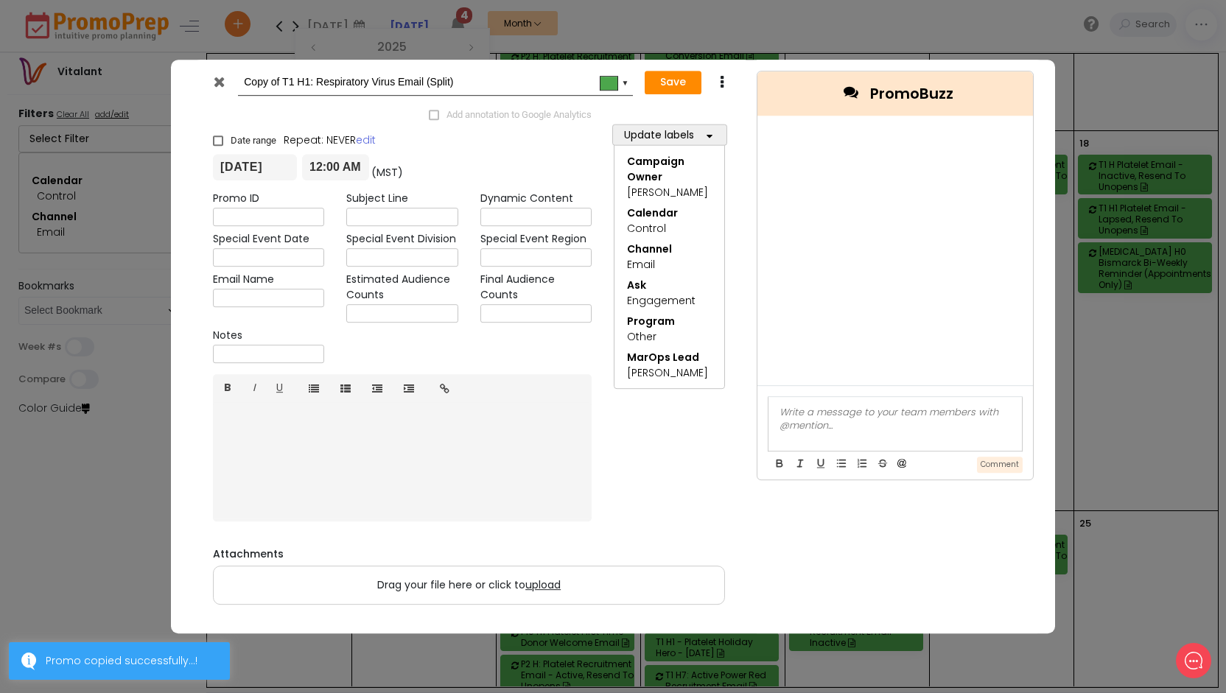
drag, startPoint x: 280, startPoint y: 80, endPoint x: 214, endPoint y: 76, distance: 66.4
click at [214, 76] on div "Copy of T1 H1: Respiratory Virus Email (Split) #4ca64c ▼" at bounding box center [418, 82] width 431 height 27
drag, startPoint x: 281, startPoint y: 83, endPoint x: 290, endPoint y: 86, distance: 9.3
click at [283, 83] on input "T1 H1: Respiratory Virus Email (Split)" at bounding box center [433, 82] width 378 height 27
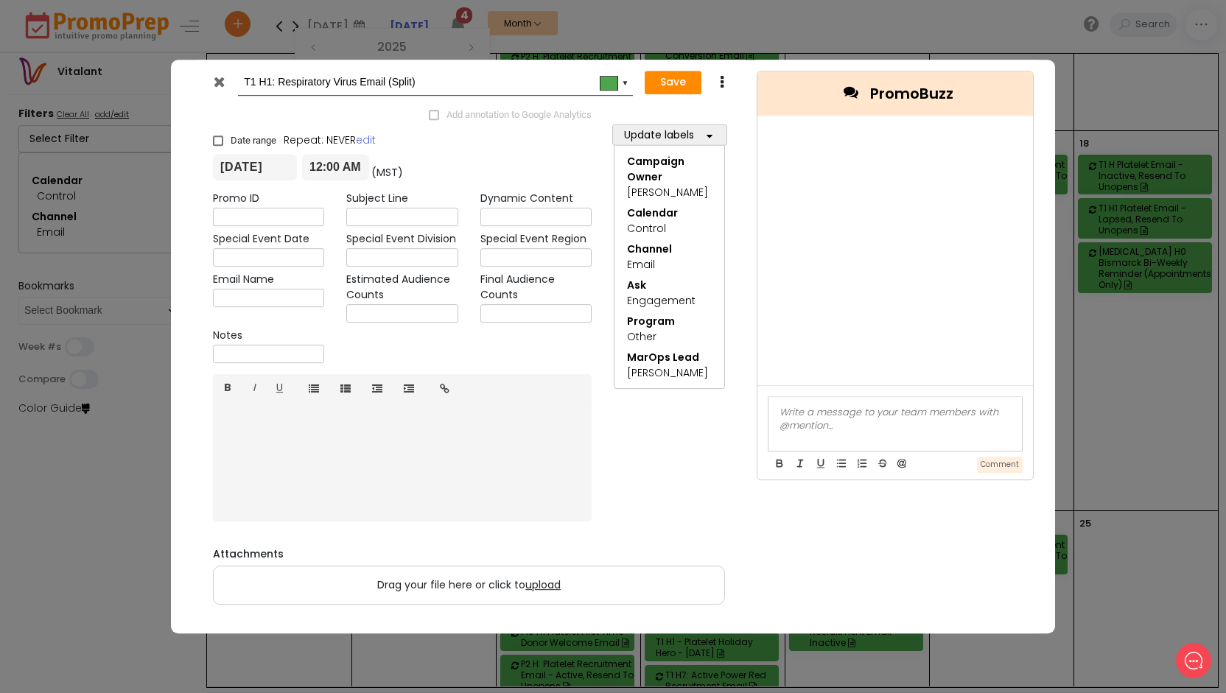
click at [279, 85] on input "T1 H1: Respiratory Virus Email (Split)" at bounding box center [433, 82] width 378 height 27
type input "T1 H1: RESEND TO UNOPENS Respiratory Virus Email (Split)"
click at [279, 166] on input "[DATE]" at bounding box center [255, 168] width 84 height 27
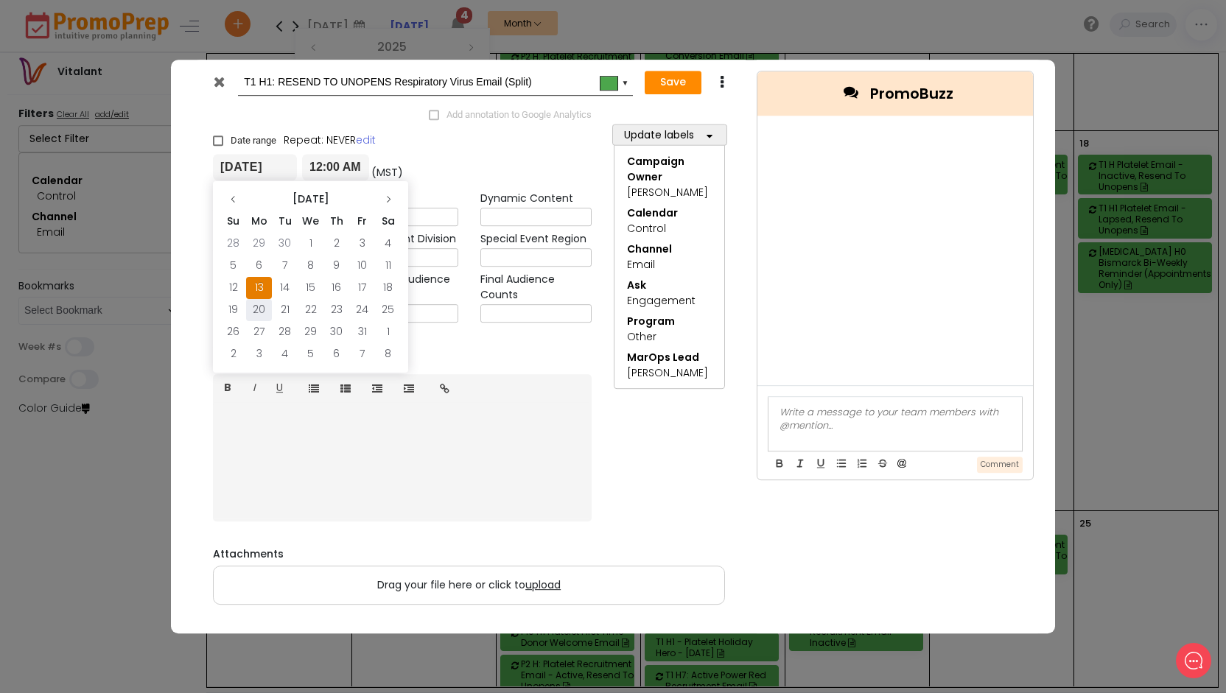
click at [262, 306] on td "20" at bounding box center [259, 310] width 26 height 22
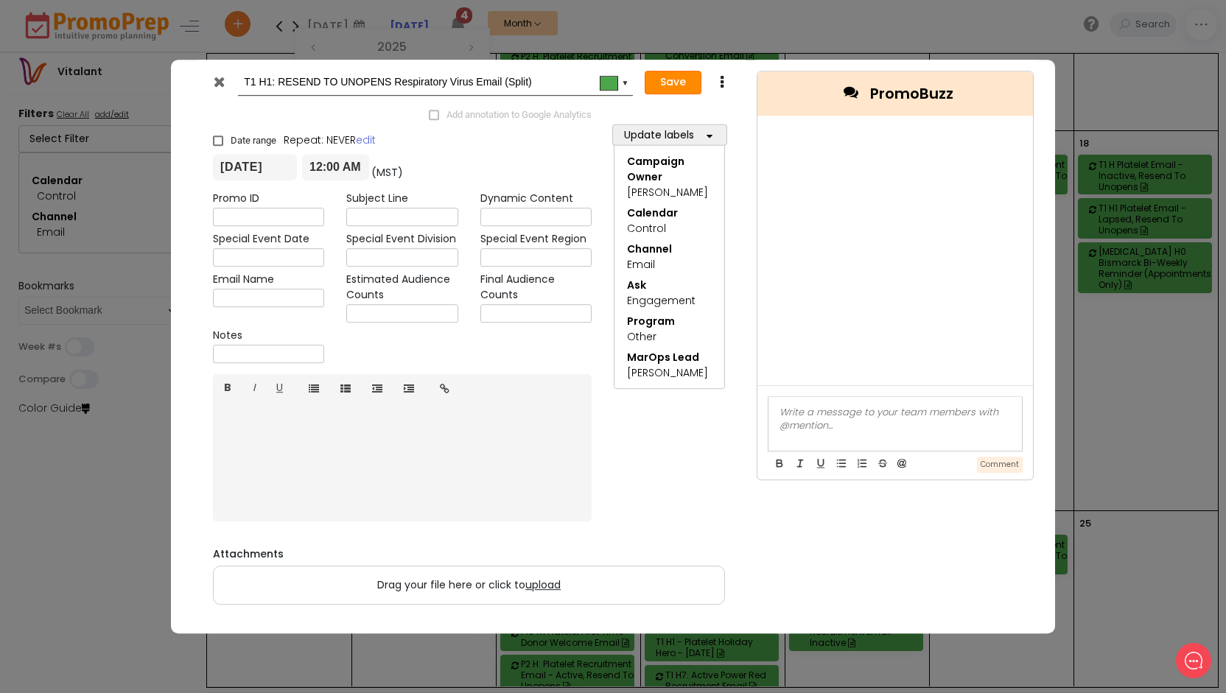
click at [679, 88] on button "Save" at bounding box center [673, 83] width 57 height 24
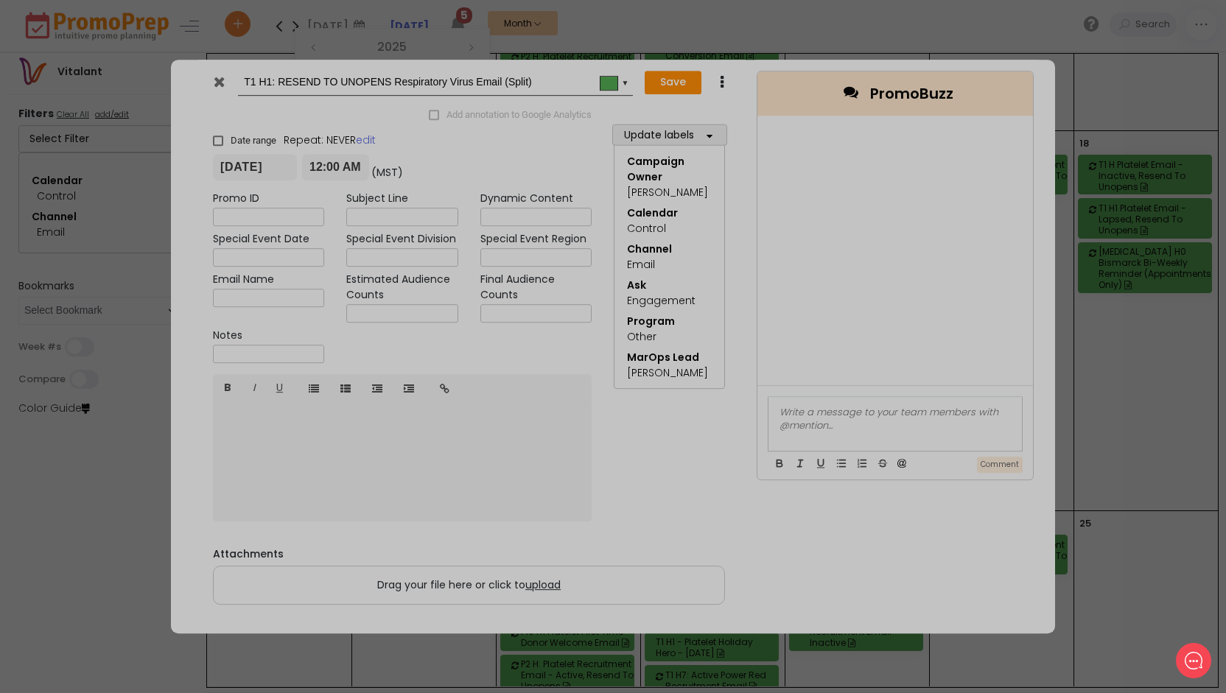
type input "[DATE]"
type input "00:00"
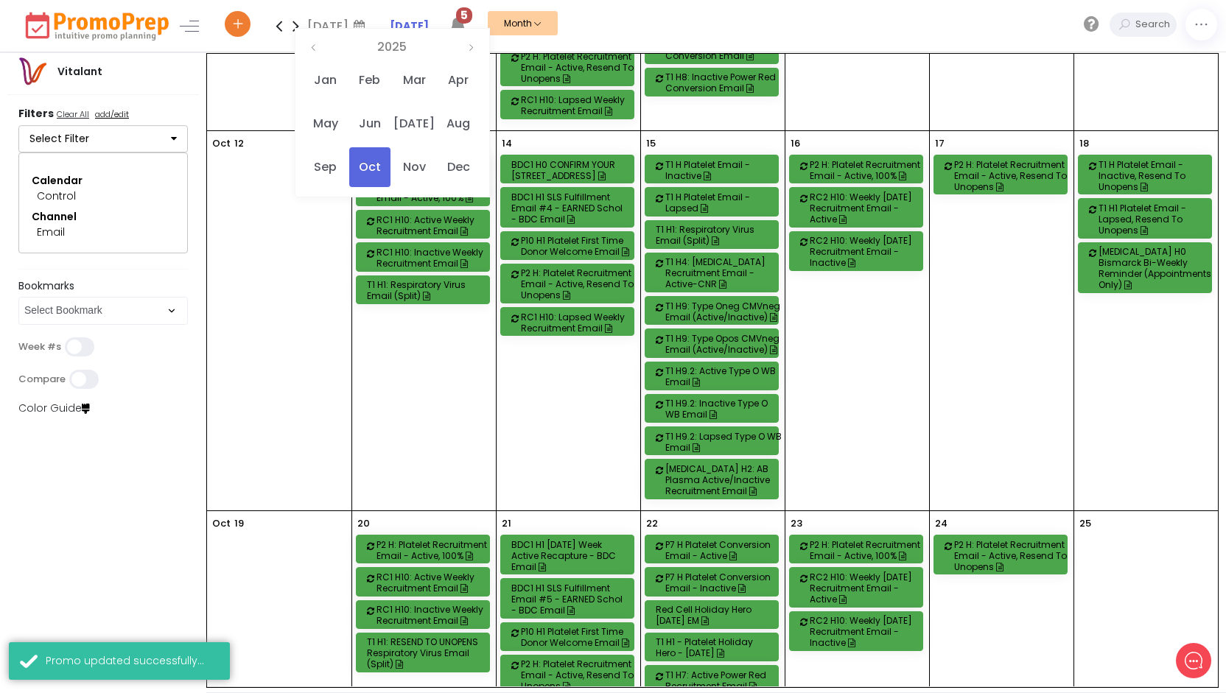
click at [715, 225] on div "T1 H1: Respiratory Virus Email (Split)" at bounding box center [714, 235] width 116 height 22
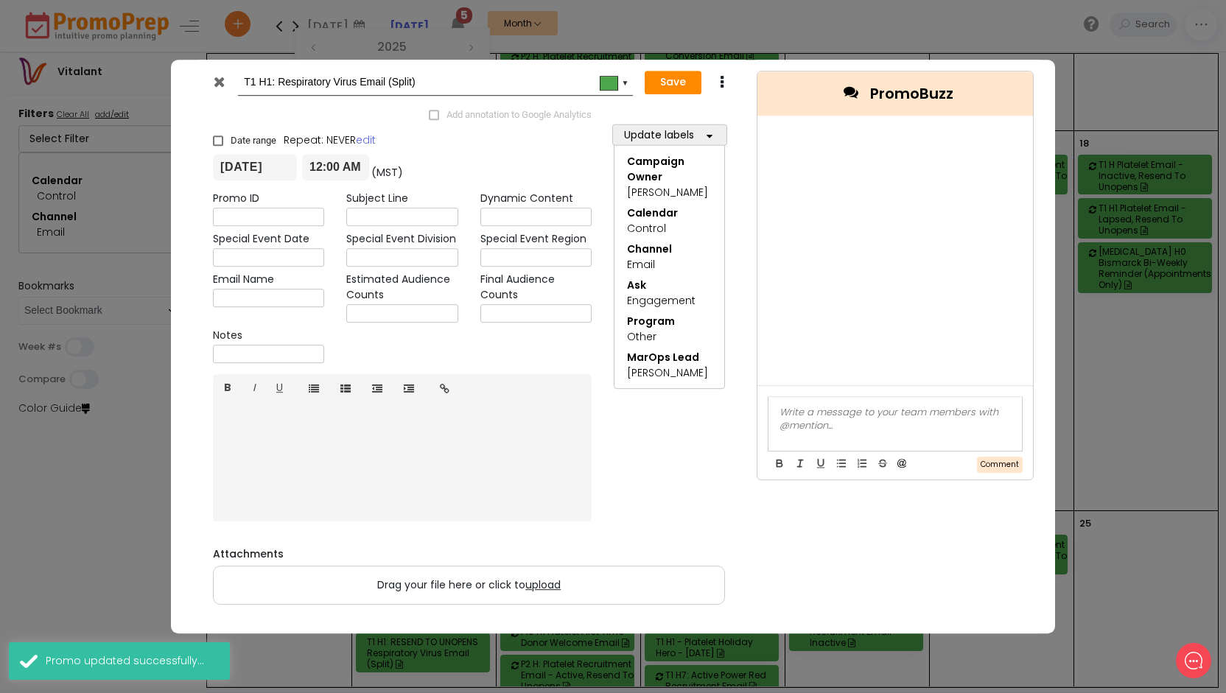
click at [723, 80] on icon at bounding box center [721, 82] width 11 height 15
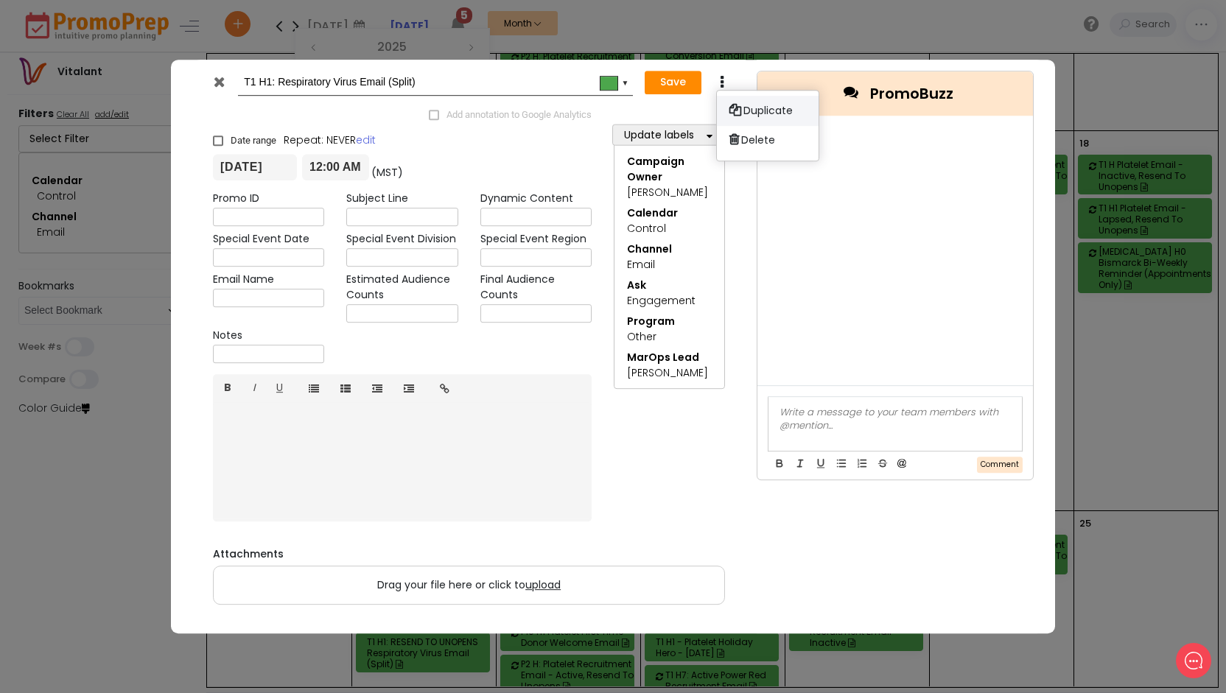
click at [751, 113] on link "Duplicate" at bounding box center [768, 111] width 102 height 30
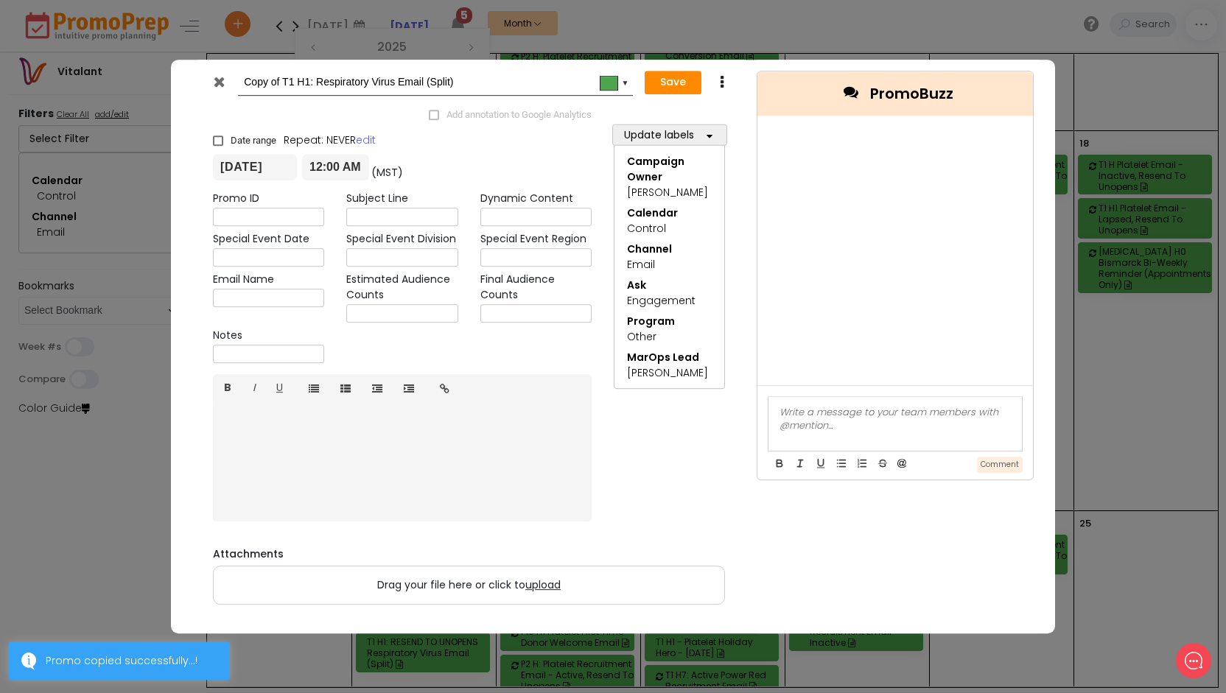
drag, startPoint x: 281, startPoint y: 81, endPoint x: 234, endPoint y: 81, distance: 47.9
click at [234, 81] on div "Copy of T1 H1: Respiratory Virus Email (Split) #4ca64c ▼" at bounding box center [418, 82] width 431 height 27
type input "T1 H1: Respiratory Virus Email (Split)"
click at [225, 79] on div at bounding box center [221, 85] width 36 height 22
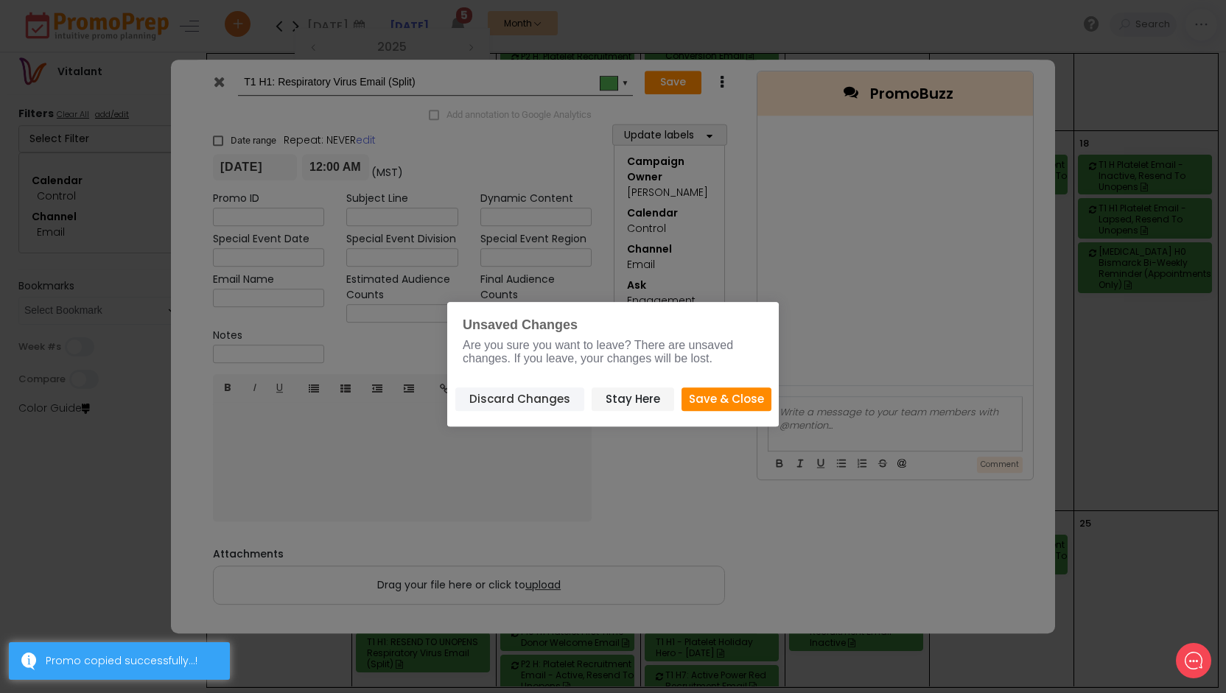
click at [539, 399] on button "Discard Changes" at bounding box center [519, 400] width 129 height 24
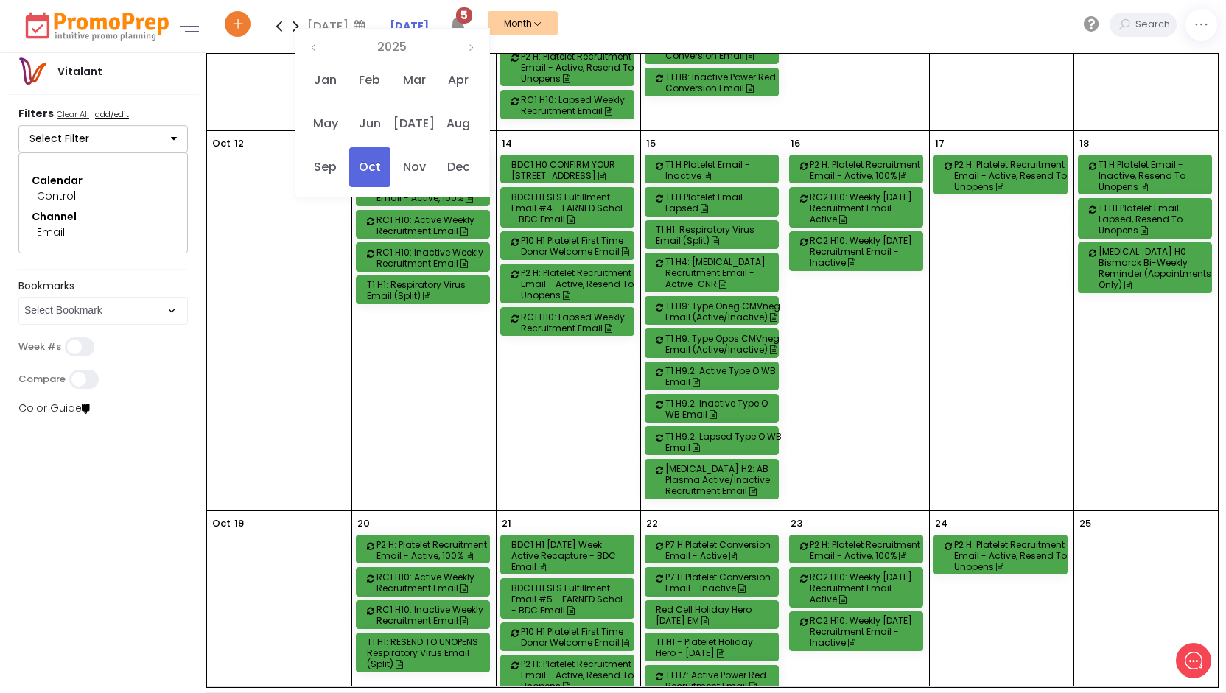
click at [439, 279] on div "T1 H1: Respiratory Virus Email (Split)" at bounding box center [425, 290] width 116 height 22
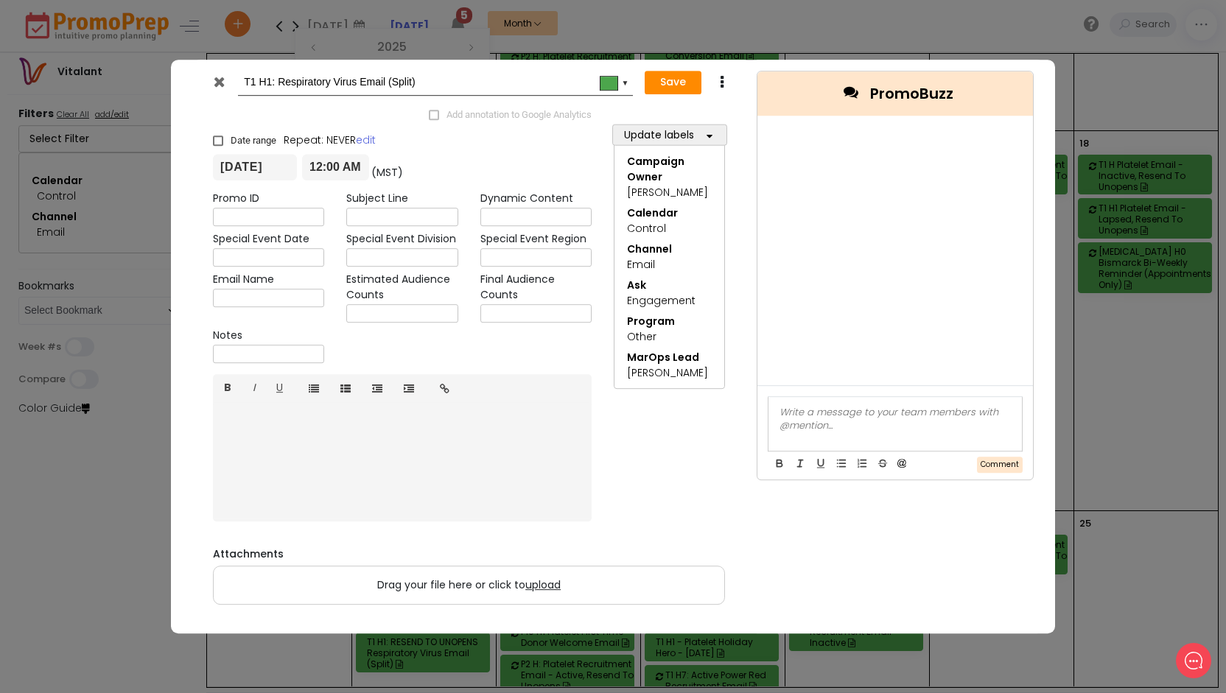
click at [723, 77] on icon at bounding box center [721, 82] width 11 height 15
click at [228, 85] on div at bounding box center [221, 85] width 36 height 22
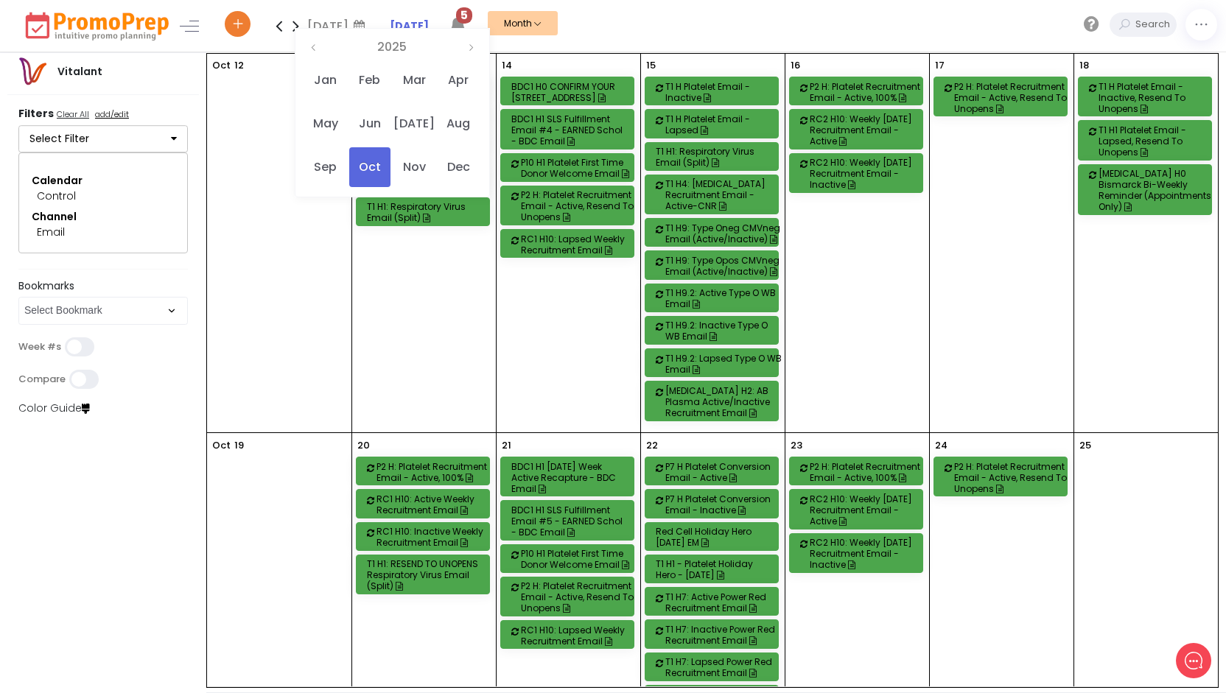
scroll to position [810, 0]
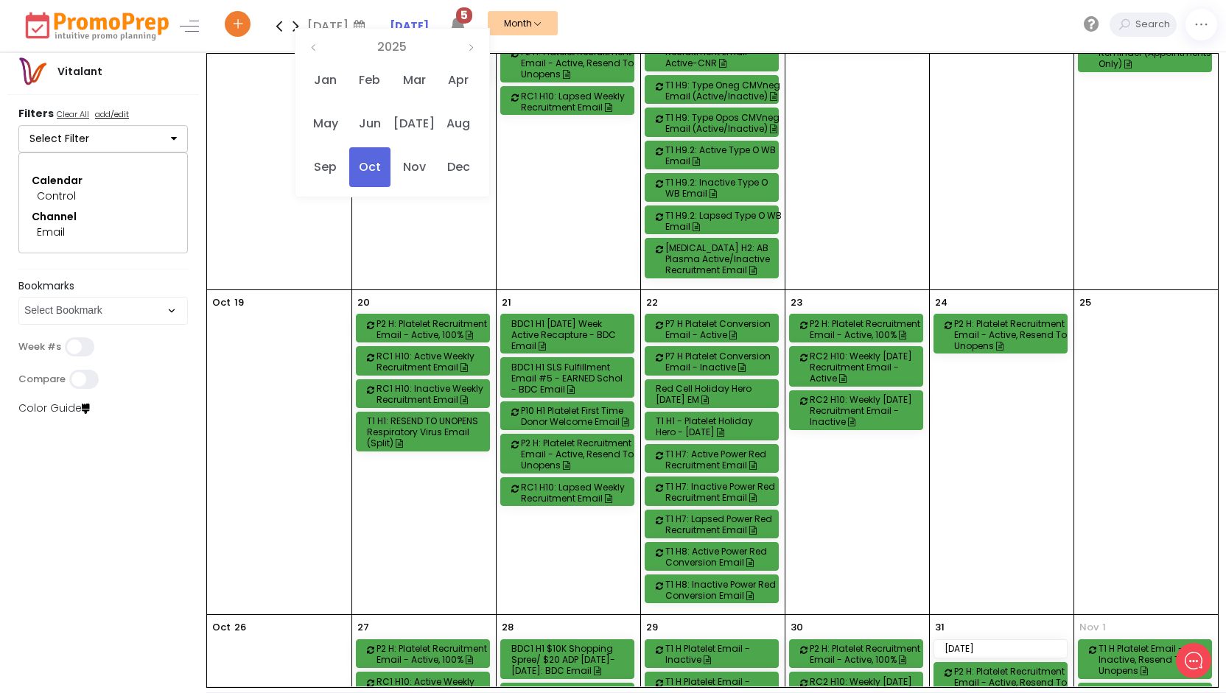
click at [456, 416] on div "T1 H1: RESEND TO UNOPENS Respiratory Virus Email (Split)" at bounding box center [425, 432] width 116 height 33
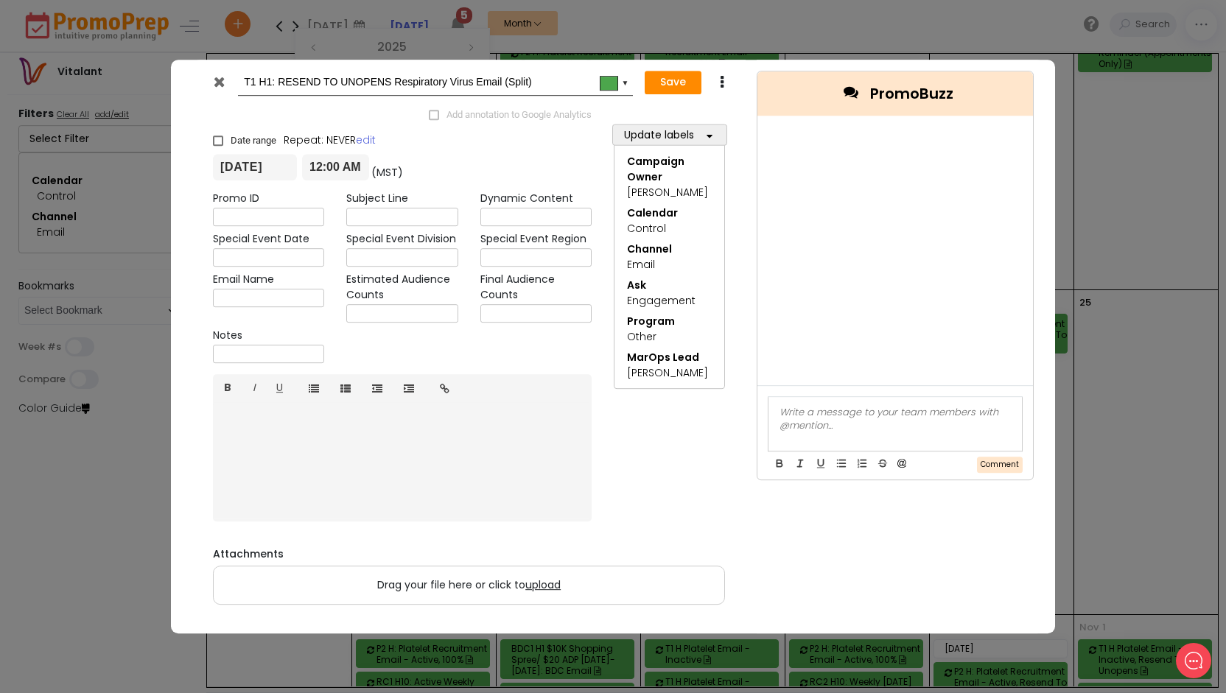
click at [224, 88] on icon at bounding box center [219, 81] width 11 height 15
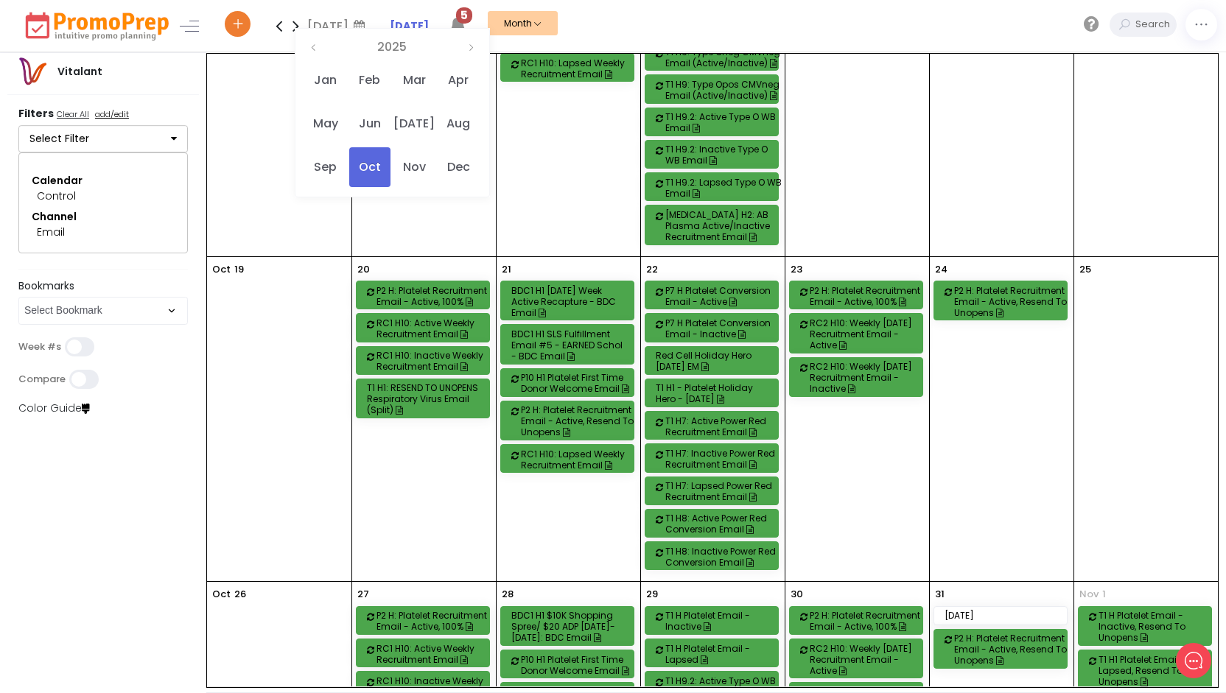
scroll to position [925, 0]
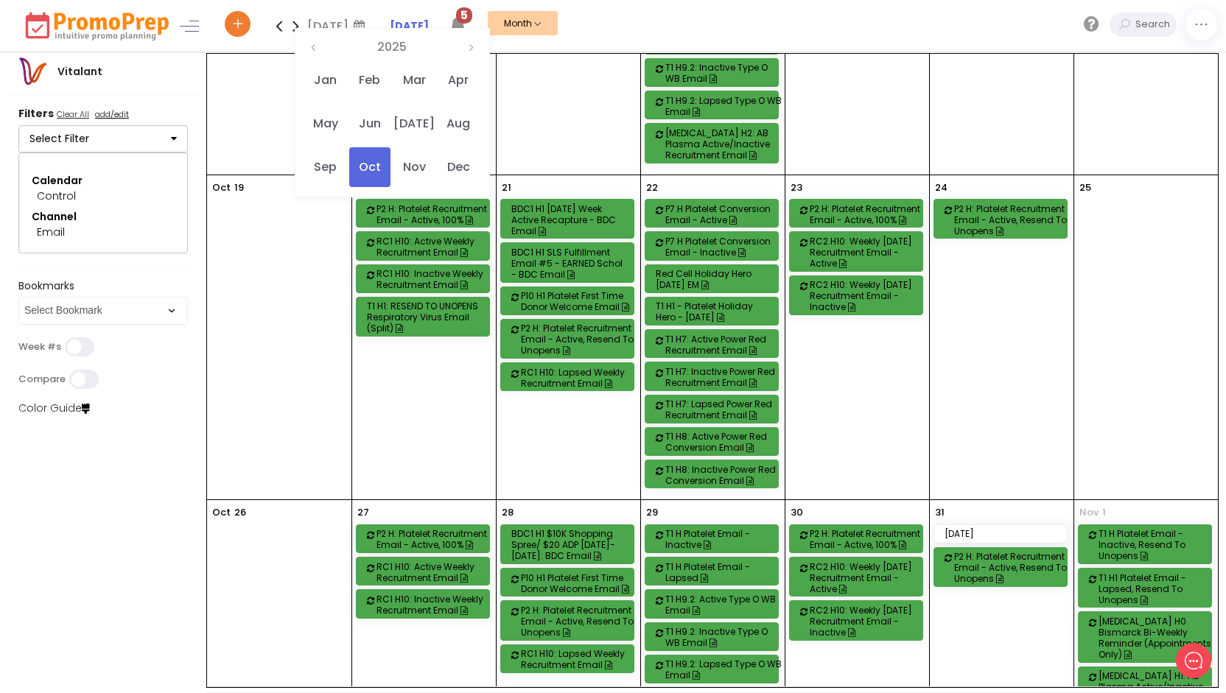
click at [427, 500] on div "27 P2 H: Platelet Recruitment Email - Active, 100% RC1 H10: Active Weekly Recru…" at bounding box center [424, 608] width 144 height 217
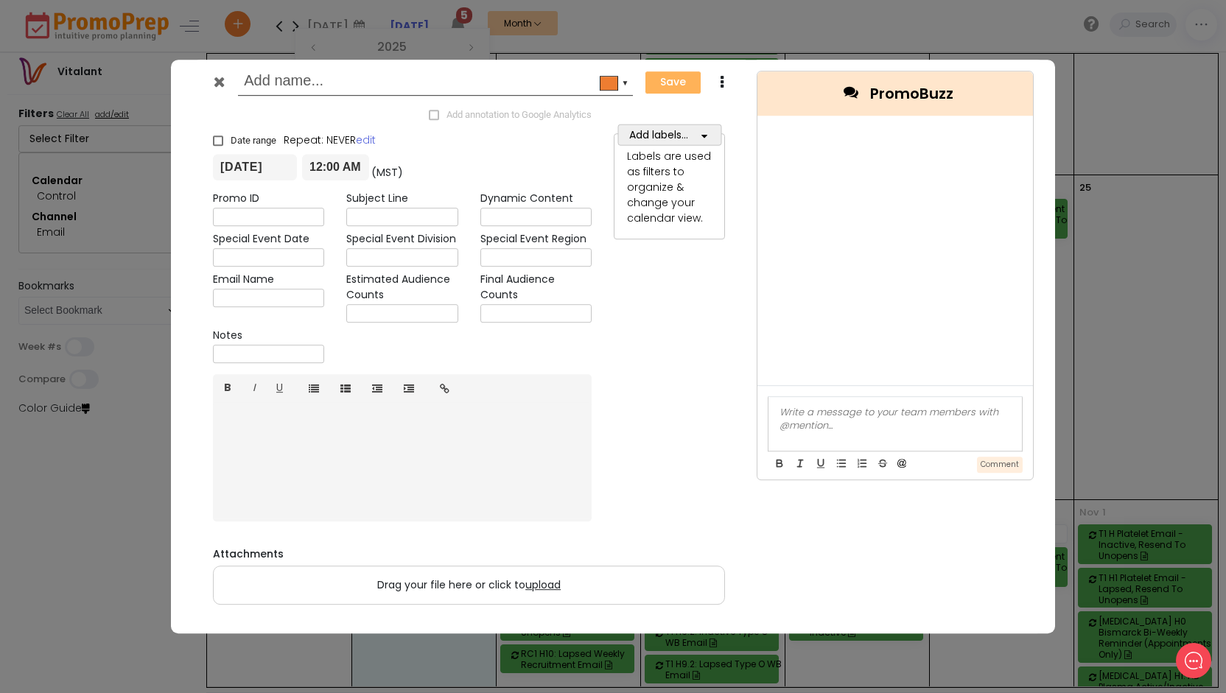
click at [256, 83] on input "text" at bounding box center [433, 82] width 378 height 27
type input "t"
type input "T1 H1: Respiratory Virus Resend to Unopens Email - Optimal Open"
click at [700, 130] on span "button" at bounding box center [703, 135] width 11 height 18
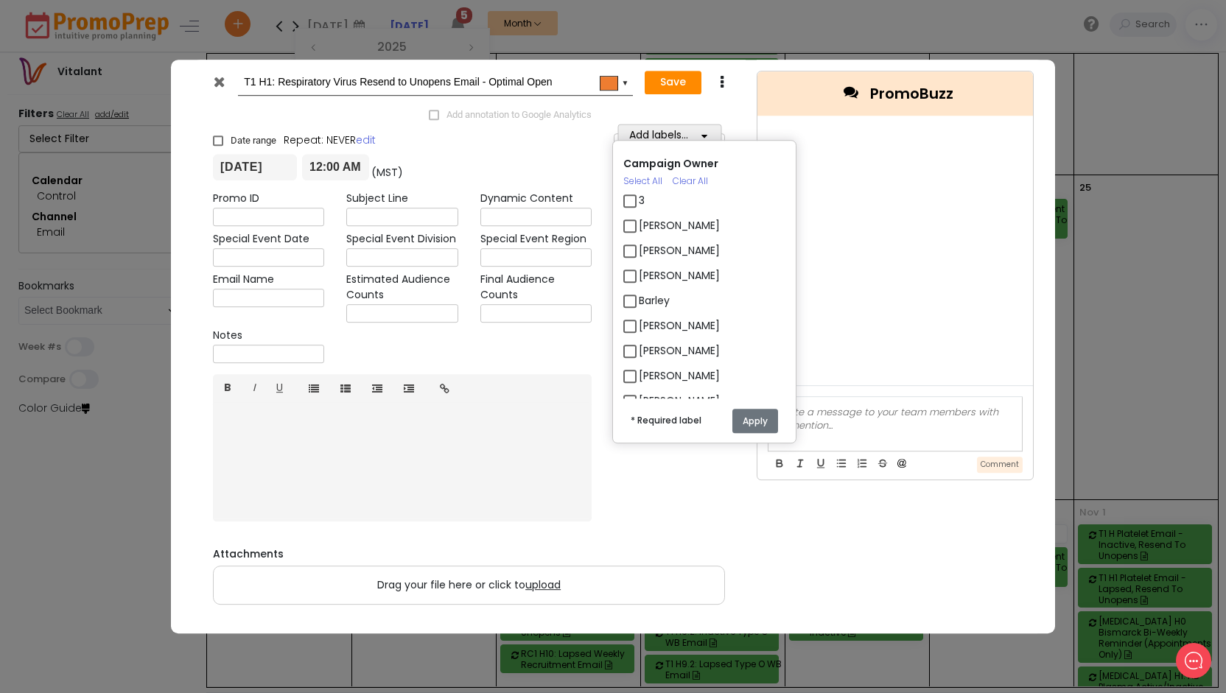
click at [675, 270] on label "[PERSON_NAME]" at bounding box center [679, 275] width 81 height 15
click at [648, 270] on input "[PERSON_NAME]" at bounding box center [644, 270] width 10 height 10
checkbox input "true"
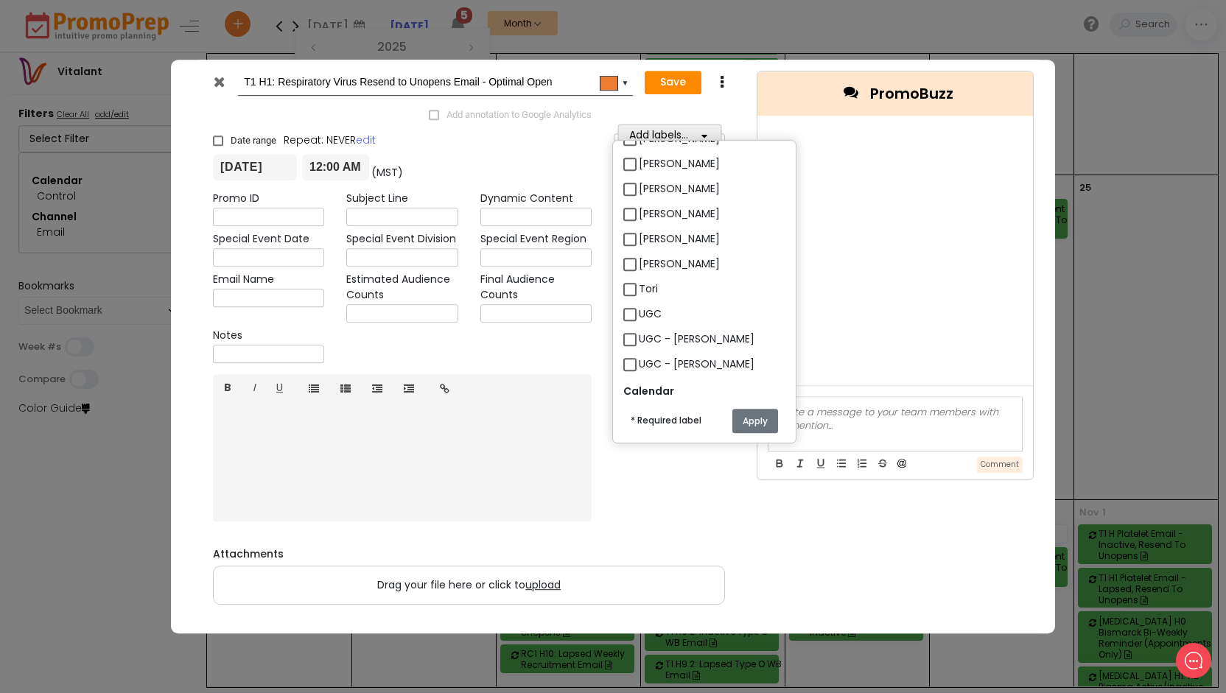
scroll to position [810, 0]
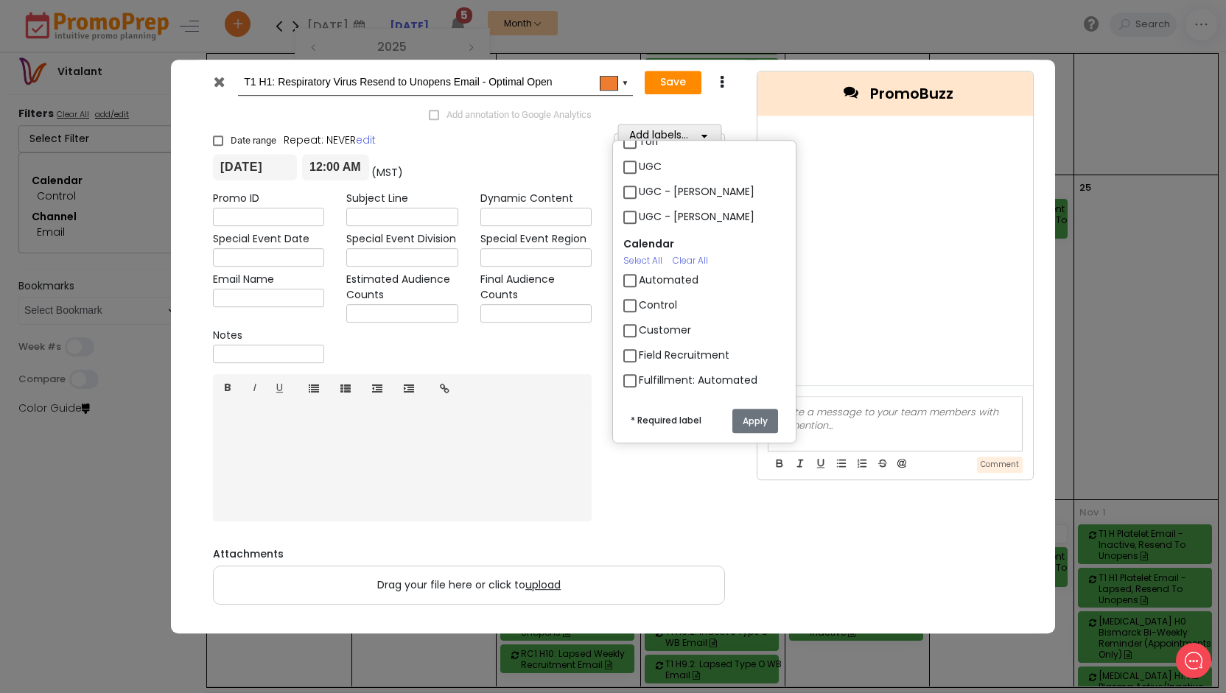
click at [673, 307] on label "Control" at bounding box center [658, 305] width 38 height 15
click at [648, 304] on input "Control" at bounding box center [644, 300] width 10 height 10
checkbox input "true"
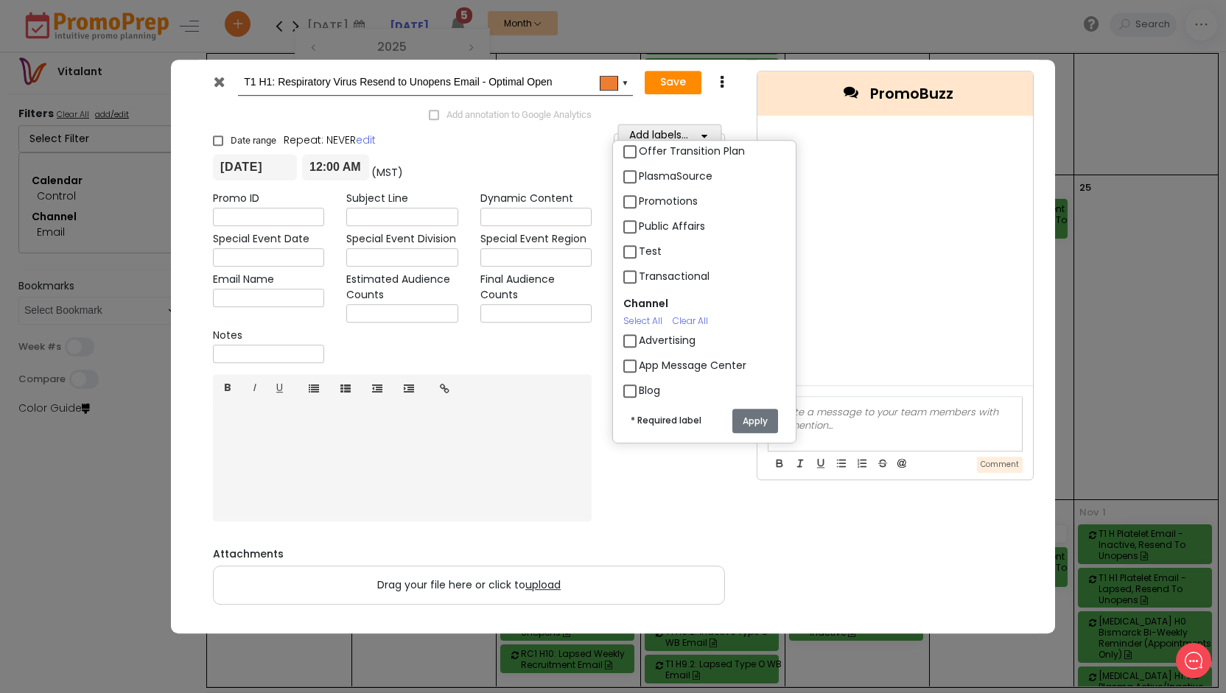
scroll to position [1326, 0]
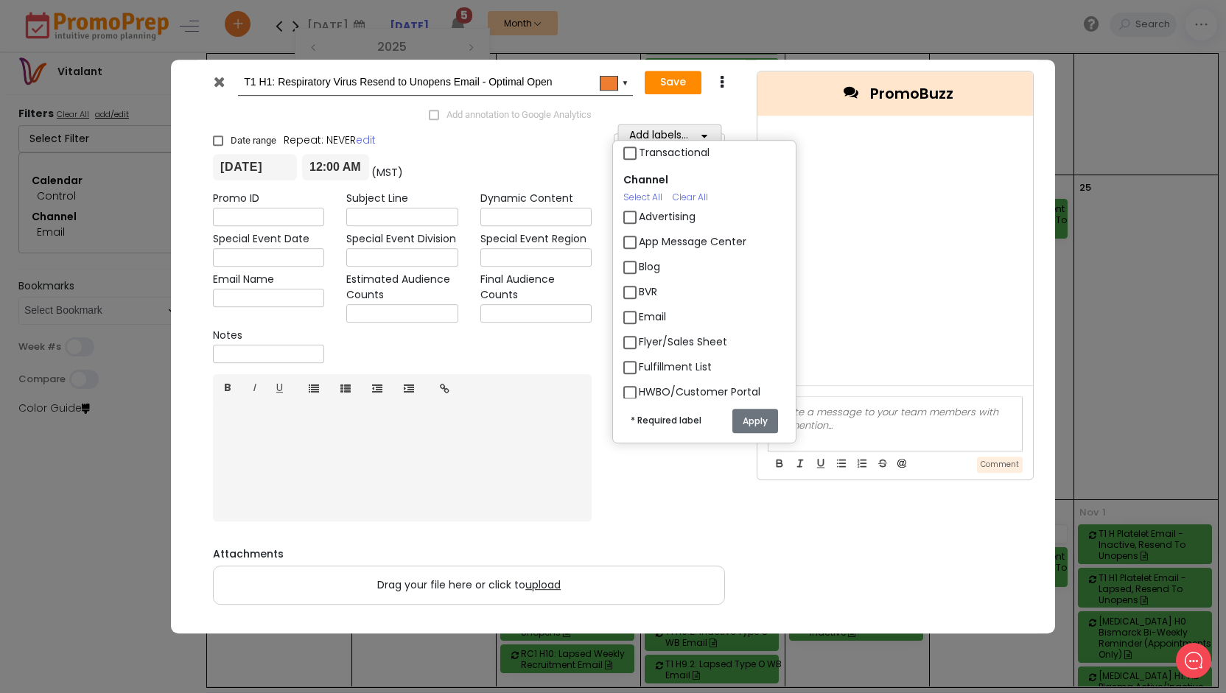
click at [639, 313] on label "Email" at bounding box center [652, 316] width 27 height 15
click at [639, 313] on input "Email" at bounding box center [644, 311] width 10 height 10
checkbox input "true"
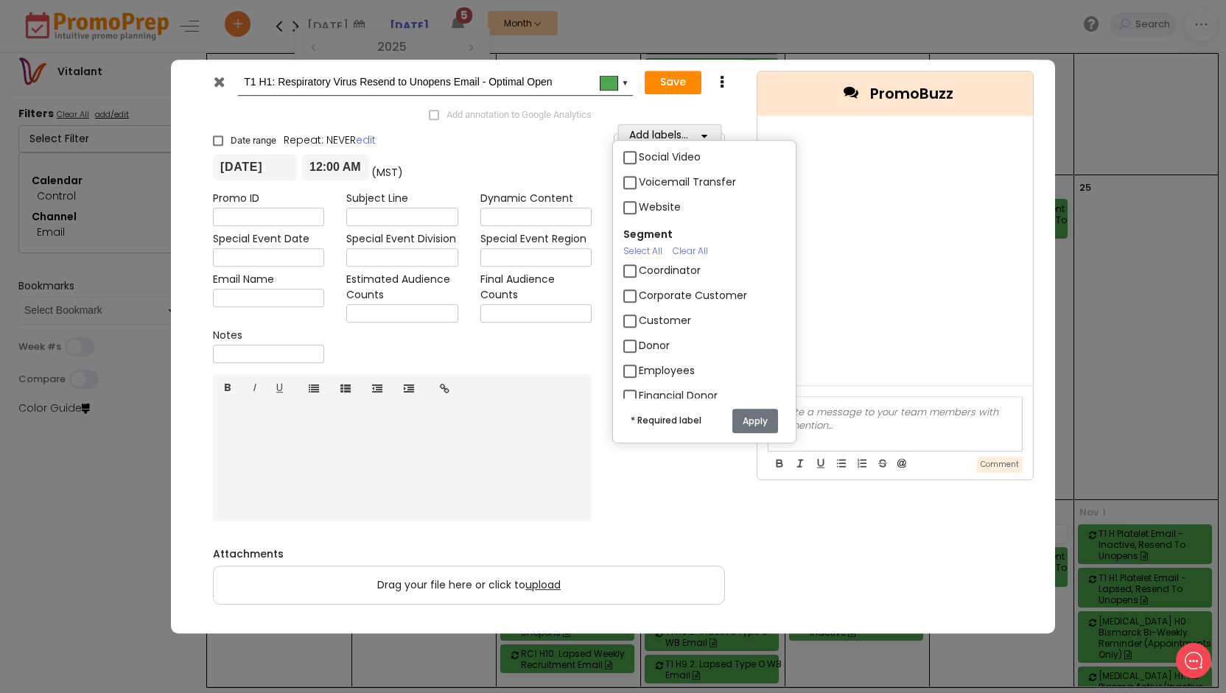
scroll to position [1915, 0]
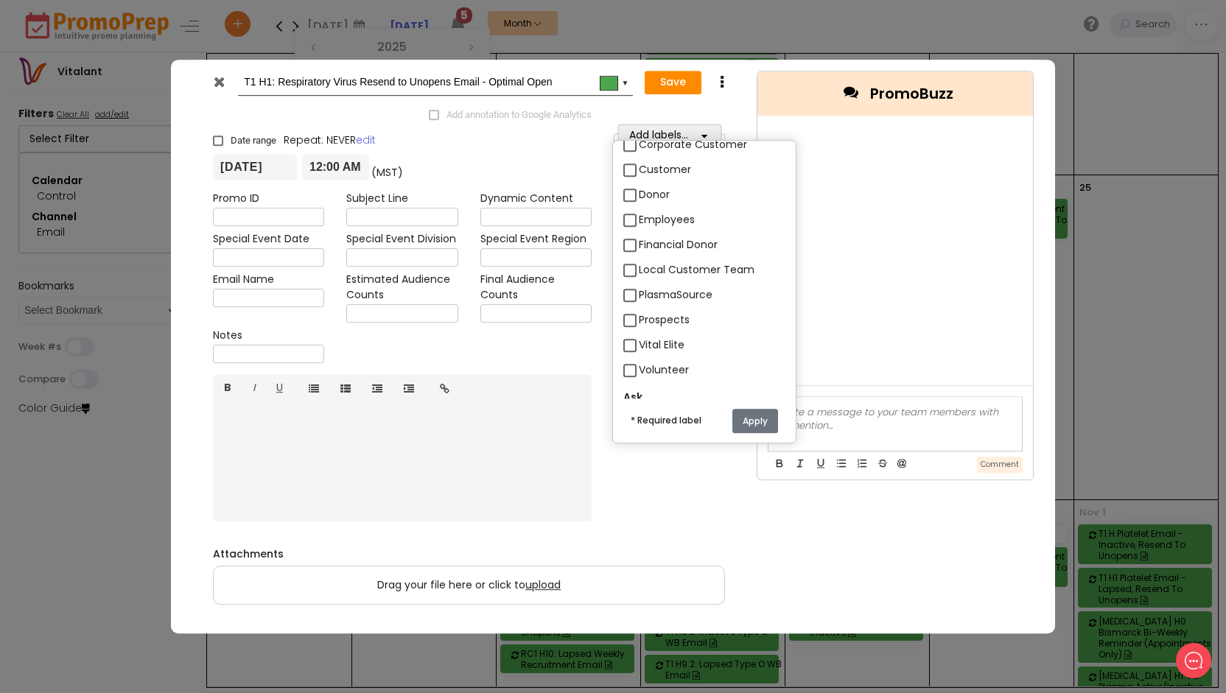
click at [642, 196] on label "Donor" at bounding box center [654, 194] width 31 height 15
click at [642, 194] on input "Donor" at bounding box center [644, 189] width 10 height 10
checkbox input "true"
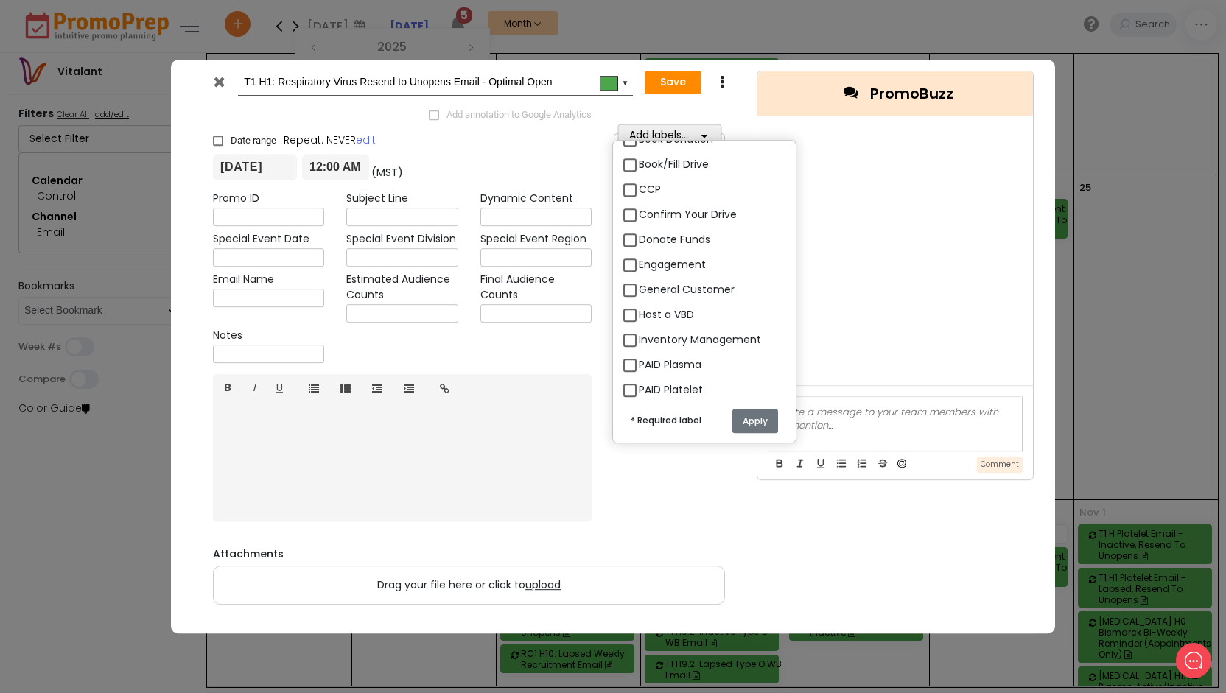
click at [681, 264] on label "Engagement" at bounding box center [672, 264] width 67 height 15
click at [648, 264] on input "Engagement" at bounding box center [644, 259] width 10 height 10
checkbox input "true"
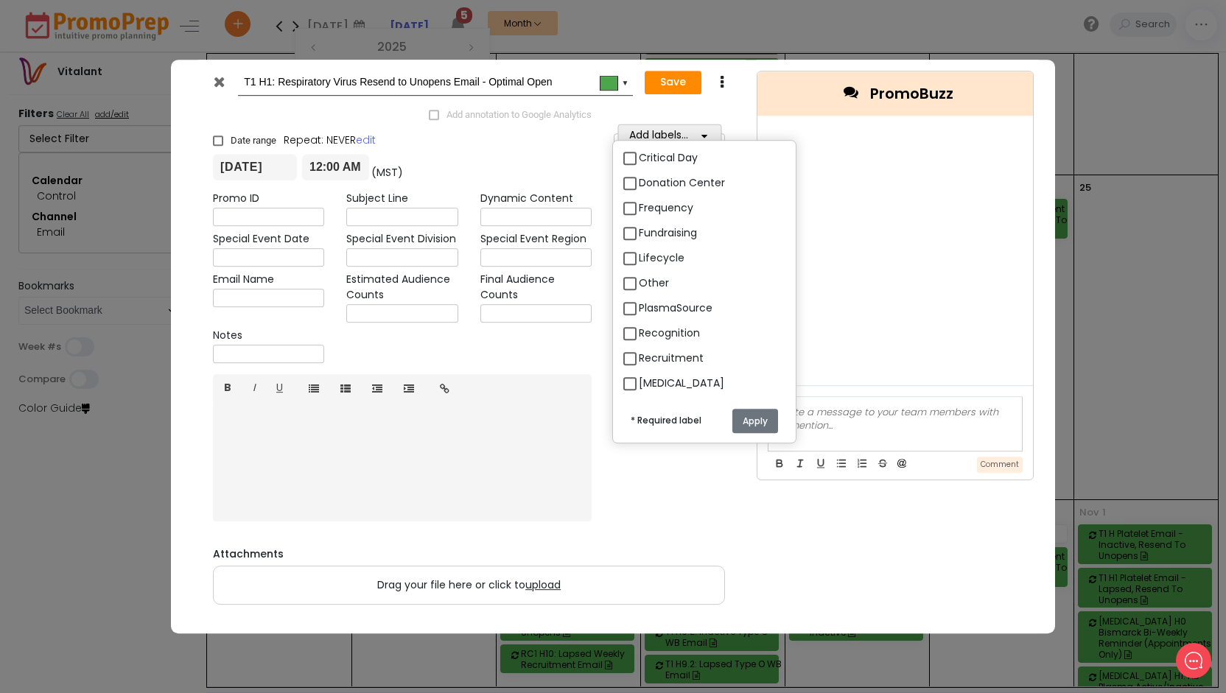
scroll to position [3094, 0]
click at [665, 354] on label "Other" at bounding box center [654, 356] width 30 height 15
click at [648, 354] on input "Other" at bounding box center [644, 351] width 10 height 10
checkbox input "true"
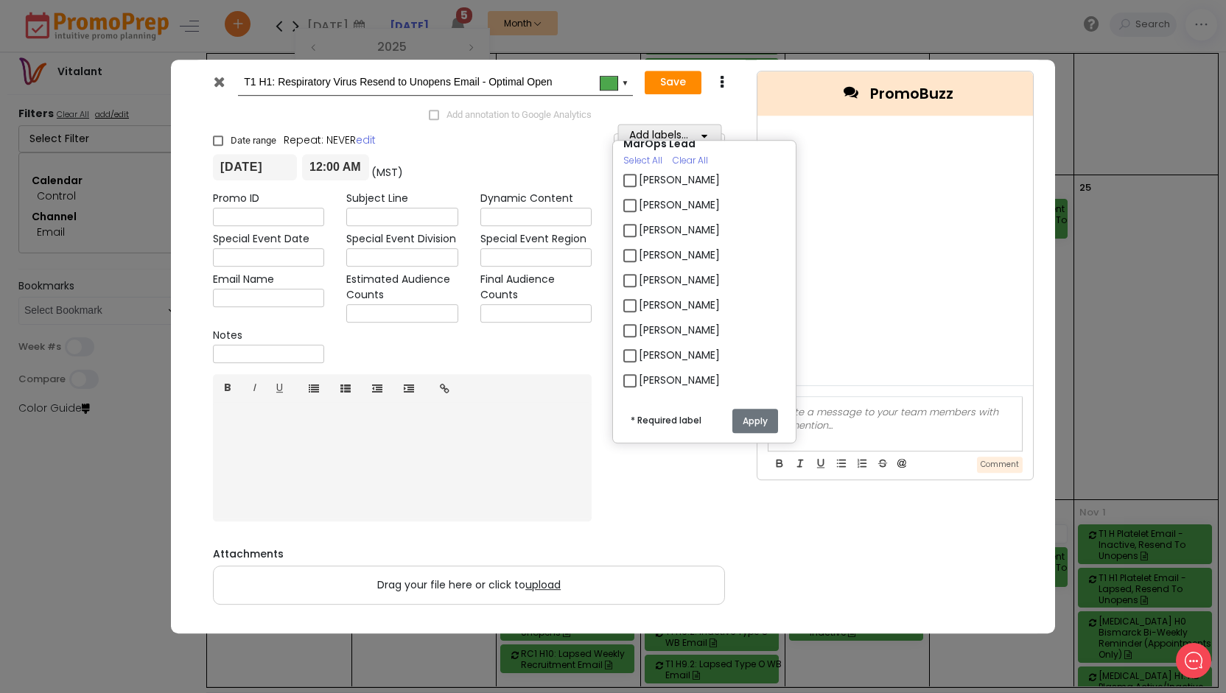
scroll to position [3536, 0]
click at [659, 204] on label "[PERSON_NAME]" at bounding box center [679, 203] width 81 height 15
click at [648, 203] on input "[PERSON_NAME]" at bounding box center [644, 198] width 10 height 10
checkbox input "true"
click at [751, 419] on button "Apply" at bounding box center [755, 421] width 46 height 24
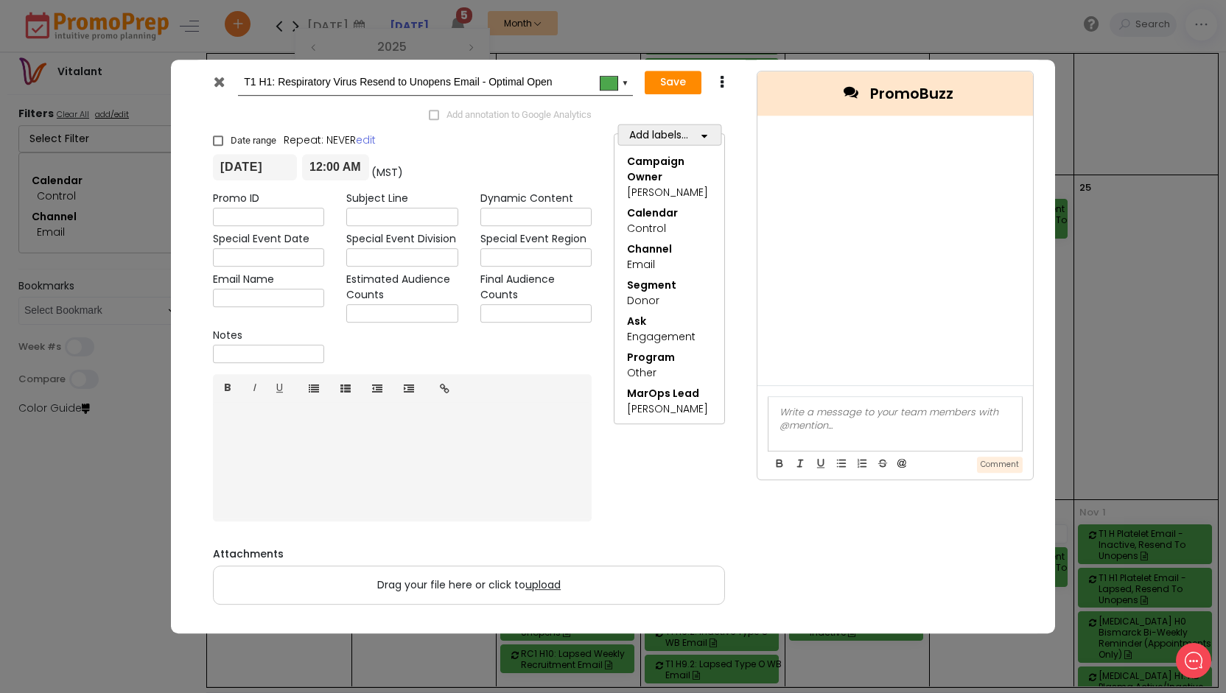
click at [535, 80] on input "T1 H1: Respiratory Virus Resend to Unopens Email - Optimal Open" at bounding box center [433, 82] width 378 height 27
drag, startPoint x: 535, startPoint y: 79, endPoint x: 561, endPoint y: 85, distance: 26.6
click at [561, 85] on input "T1 H1: Respiratory Virus Resend to Unopens Email - Optimal Open" at bounding box center [433, 82] width 378 height 27
click at [357, 85] on input "T1 H1: Respiratory Virus Resend to Unopens Email - Optimal Send Day/Time" at bounding box center [433, 82] width 378 height 27
type input "T1 H1: Respiratory Virus Survey Resend to Unopens Email - Optimal Send Day/Time"
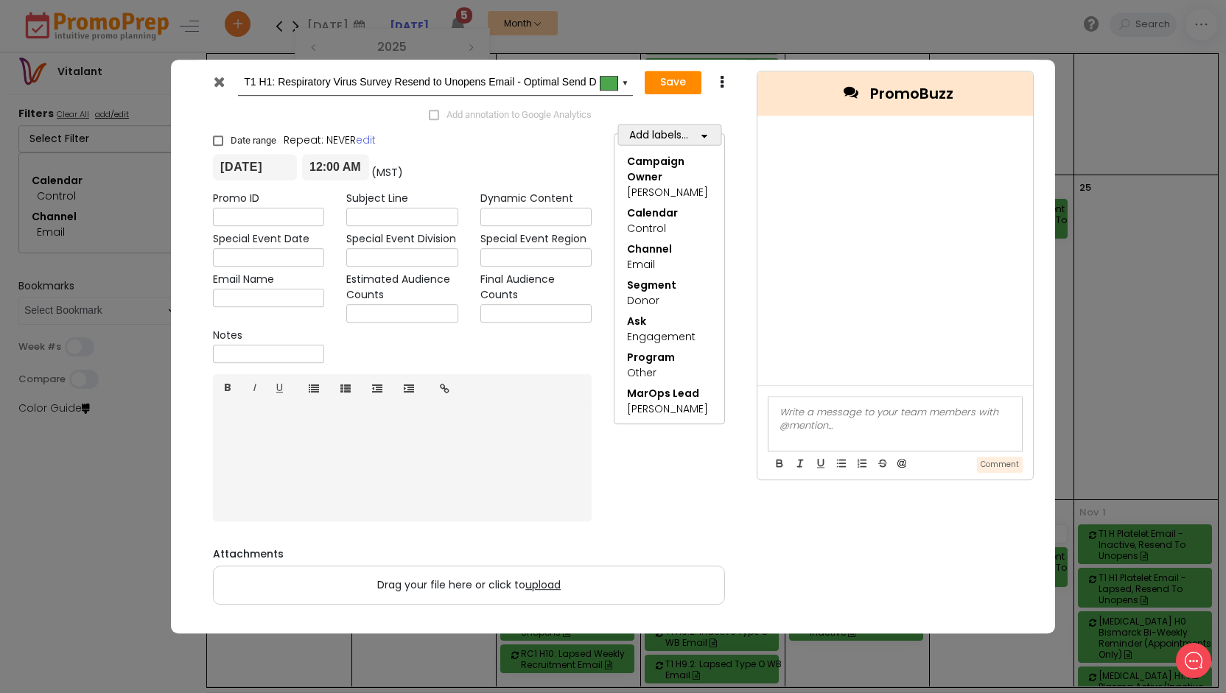
click at [265, 144] on span "Date range" at bounding box center [254, 141] width 46 height 13
click at [214, 136] on input "Date range" at bounding box center [213, 135] width 1 height 1
checkbox input "true"
click at [466, 173] on input "[DATE]" at bounding box center [449, 168] width 85 height 27
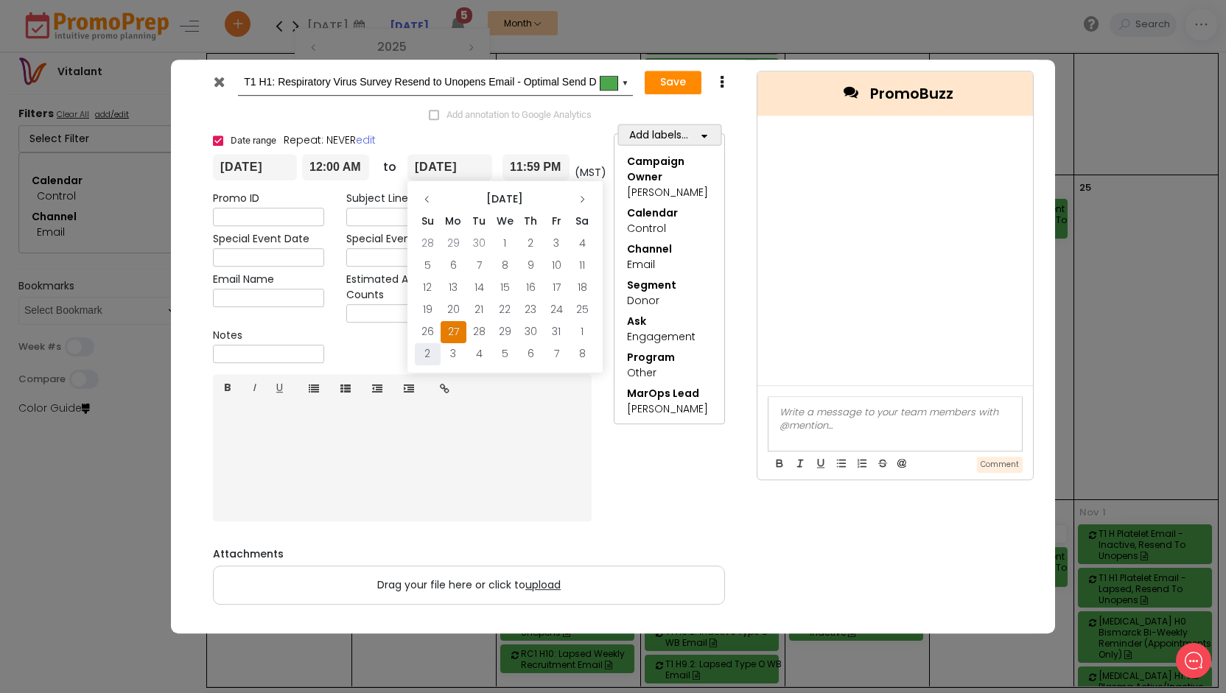
click at [423, 351] on td "2" at bounding box center [428, 354] width 26 height 22
type input "[DATE]"
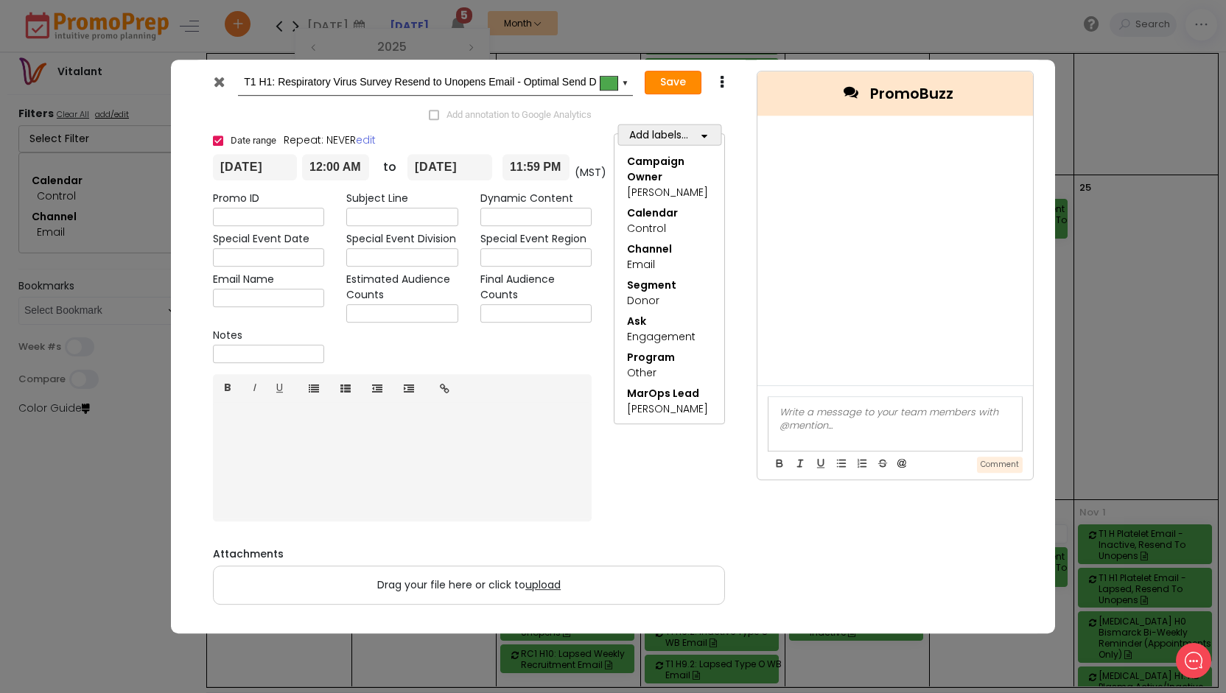
click at [674, 89] on button "Save" at bounding box center [673, 83] width 57 height 24
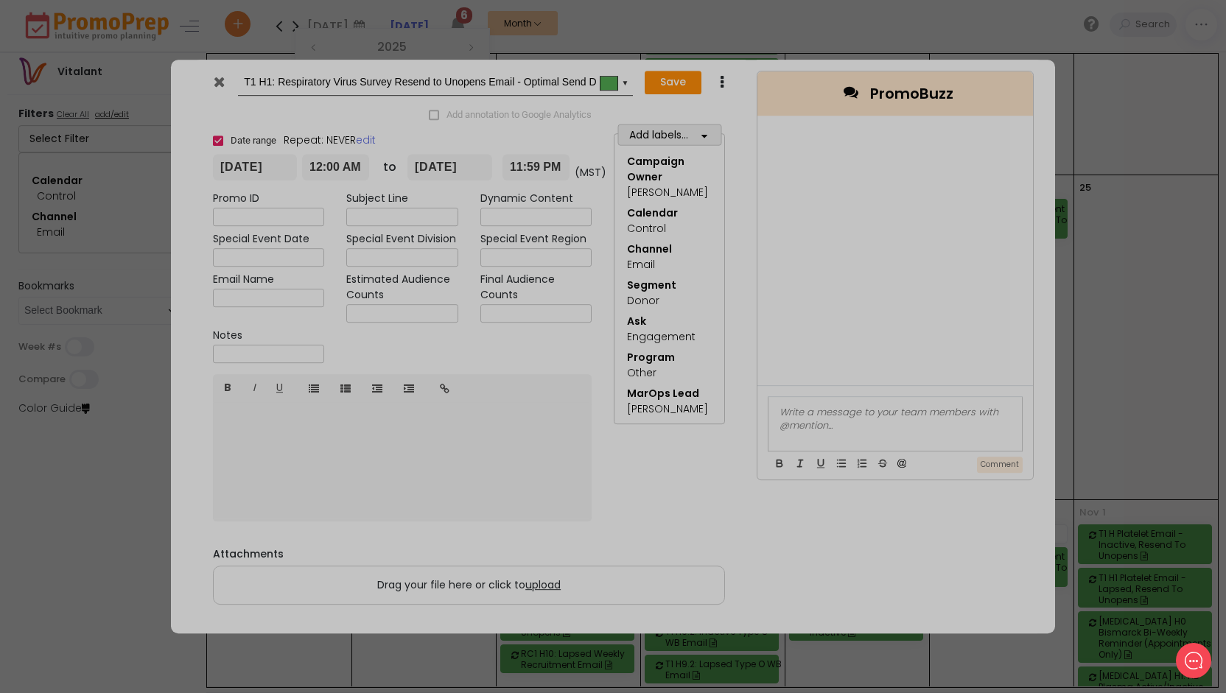
type input "[DATE]"
type input "00:00"
type input "[DATE]"
type input "23:59"
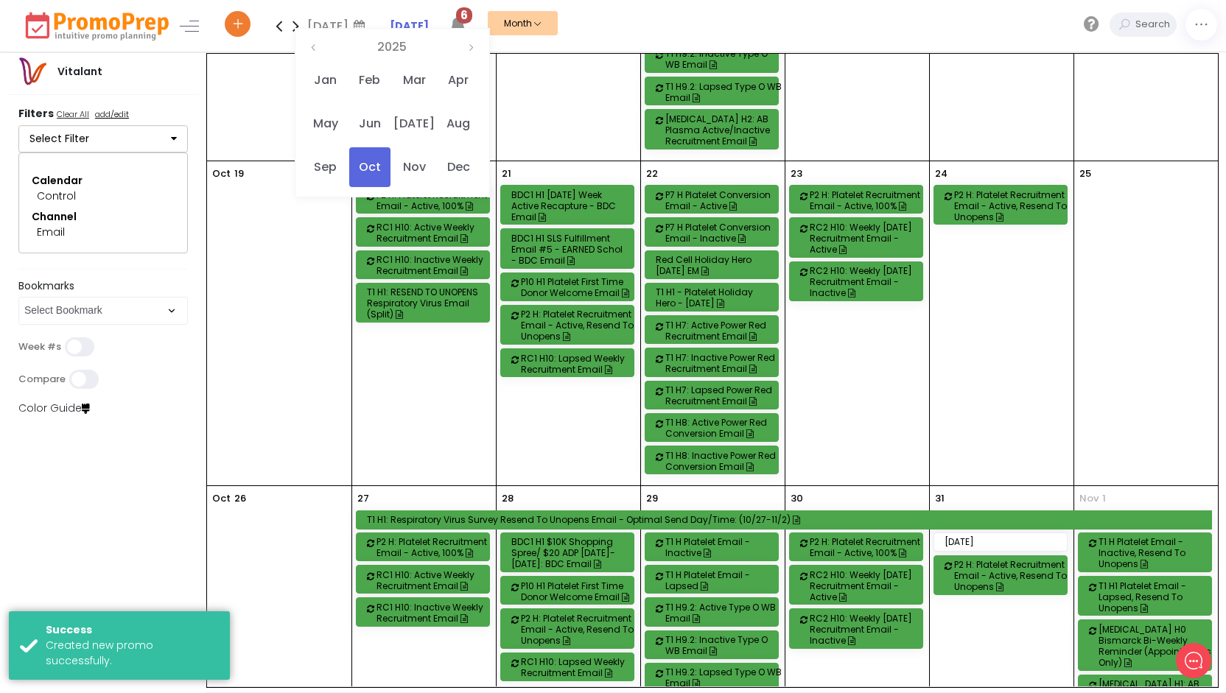
scroll to position [947, 0]
